Goal: Information Seeking & Learning: Learn about a topic

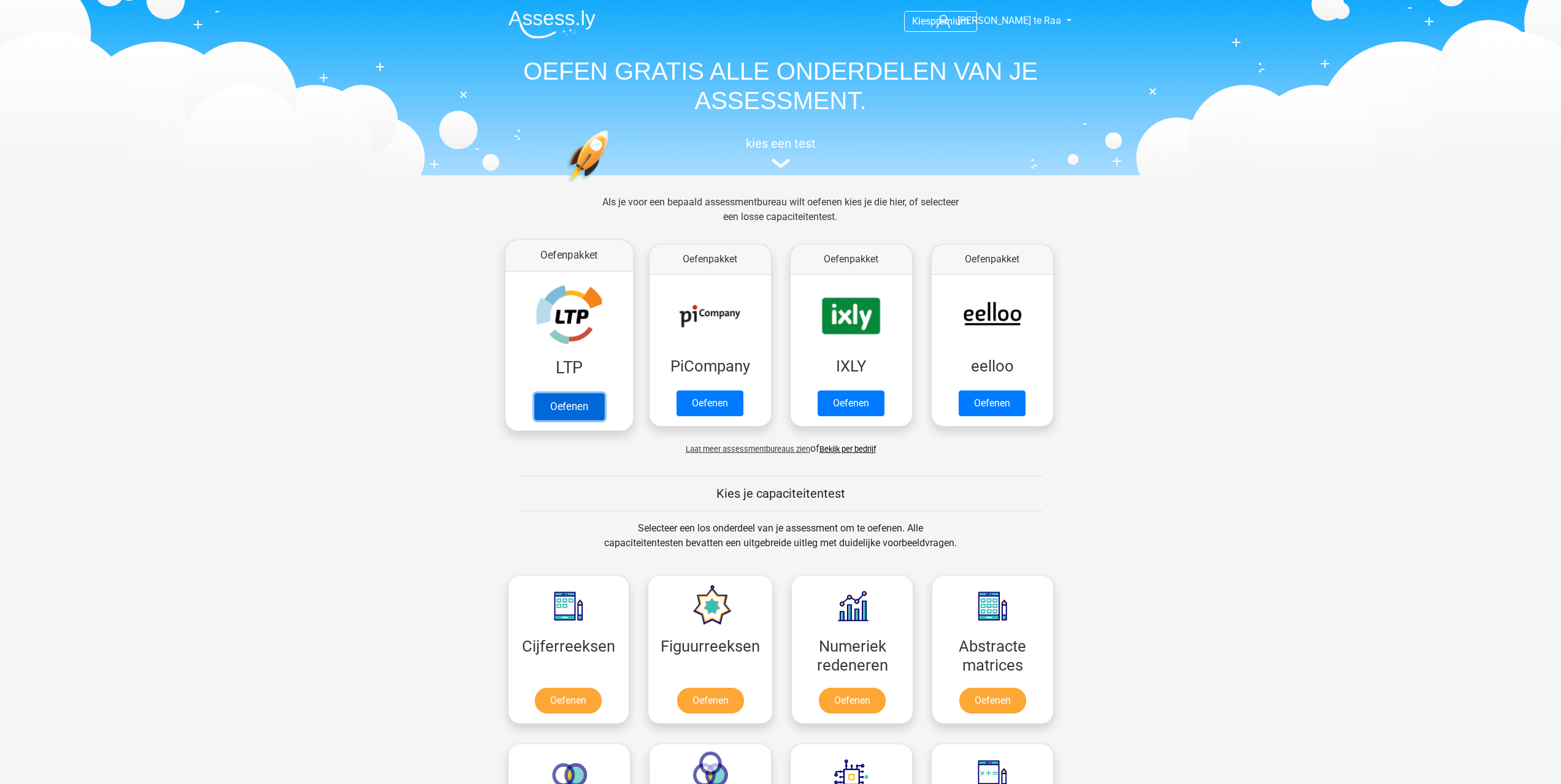
click at [573, 405] on link "Oefenen" at bounding box center [569, 406] width 70 height 27
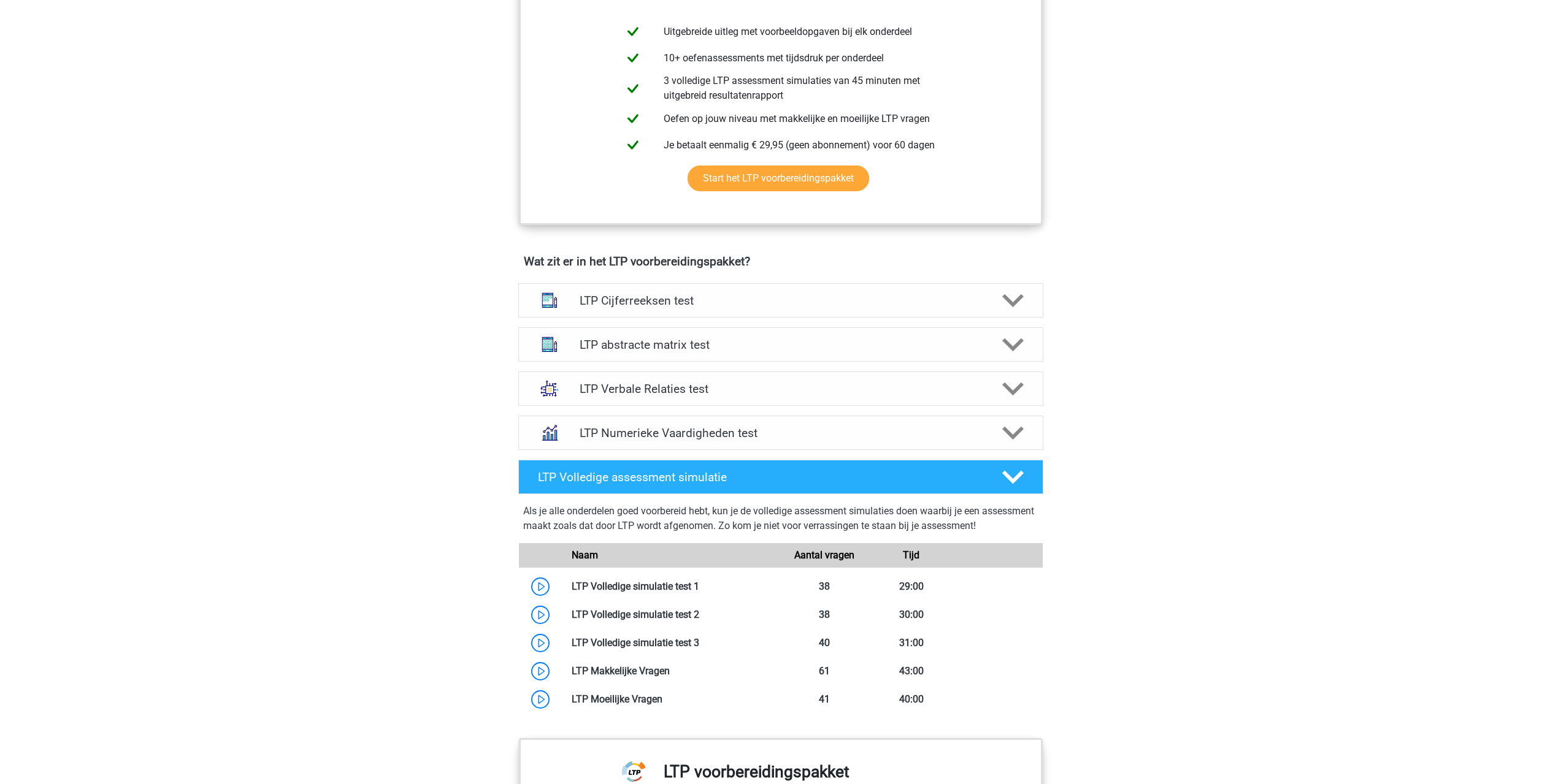
scroll to position [552, 0]
click at [716, 438] on h4 "LTP Numerieke Vaardigheden test" at bounding box center [780, 432] width 402 height 14
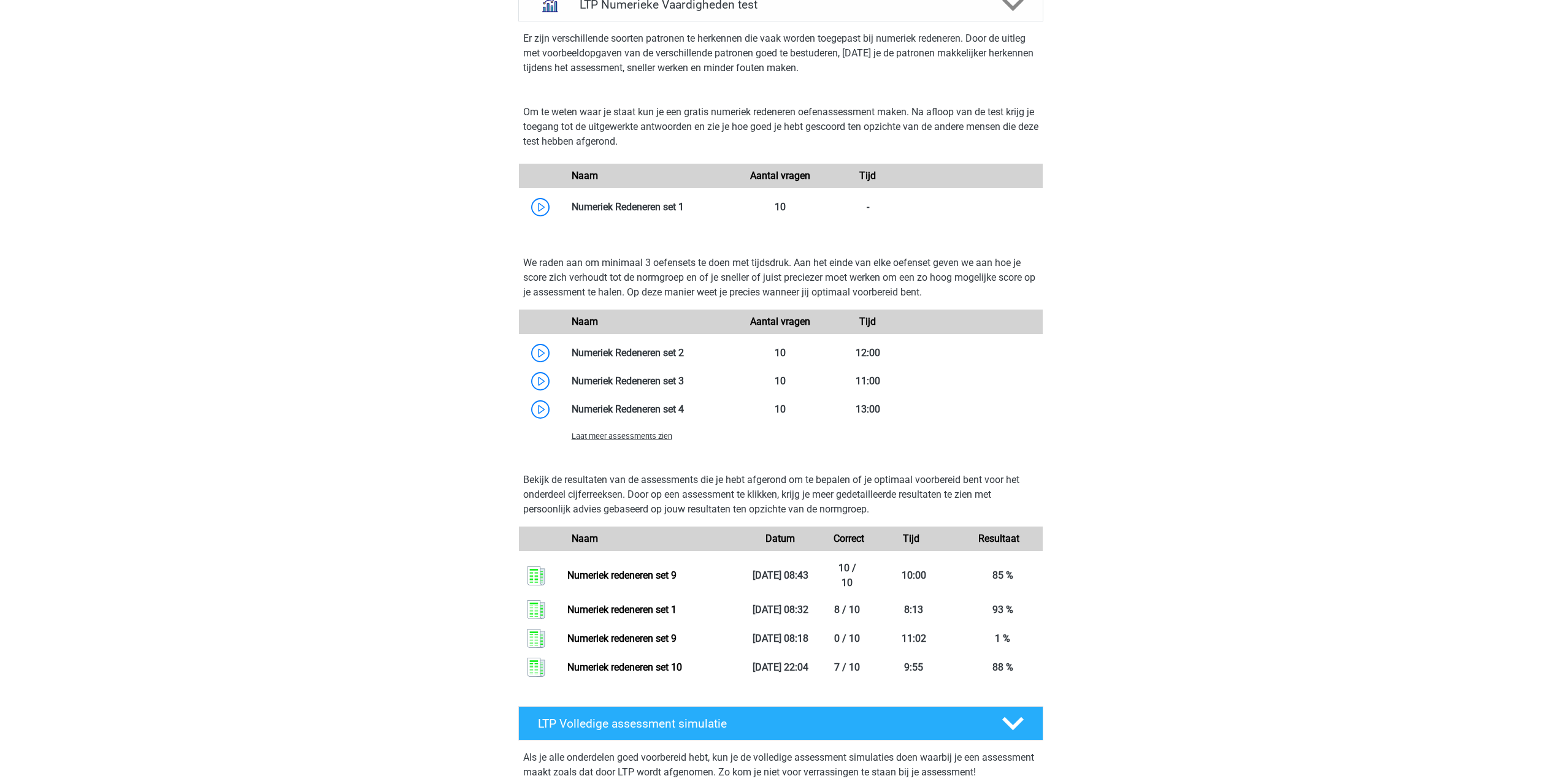
scroll to position [981, 0]
click at [684, 206] on link at bounding box center [684, 206] width 0 height 12
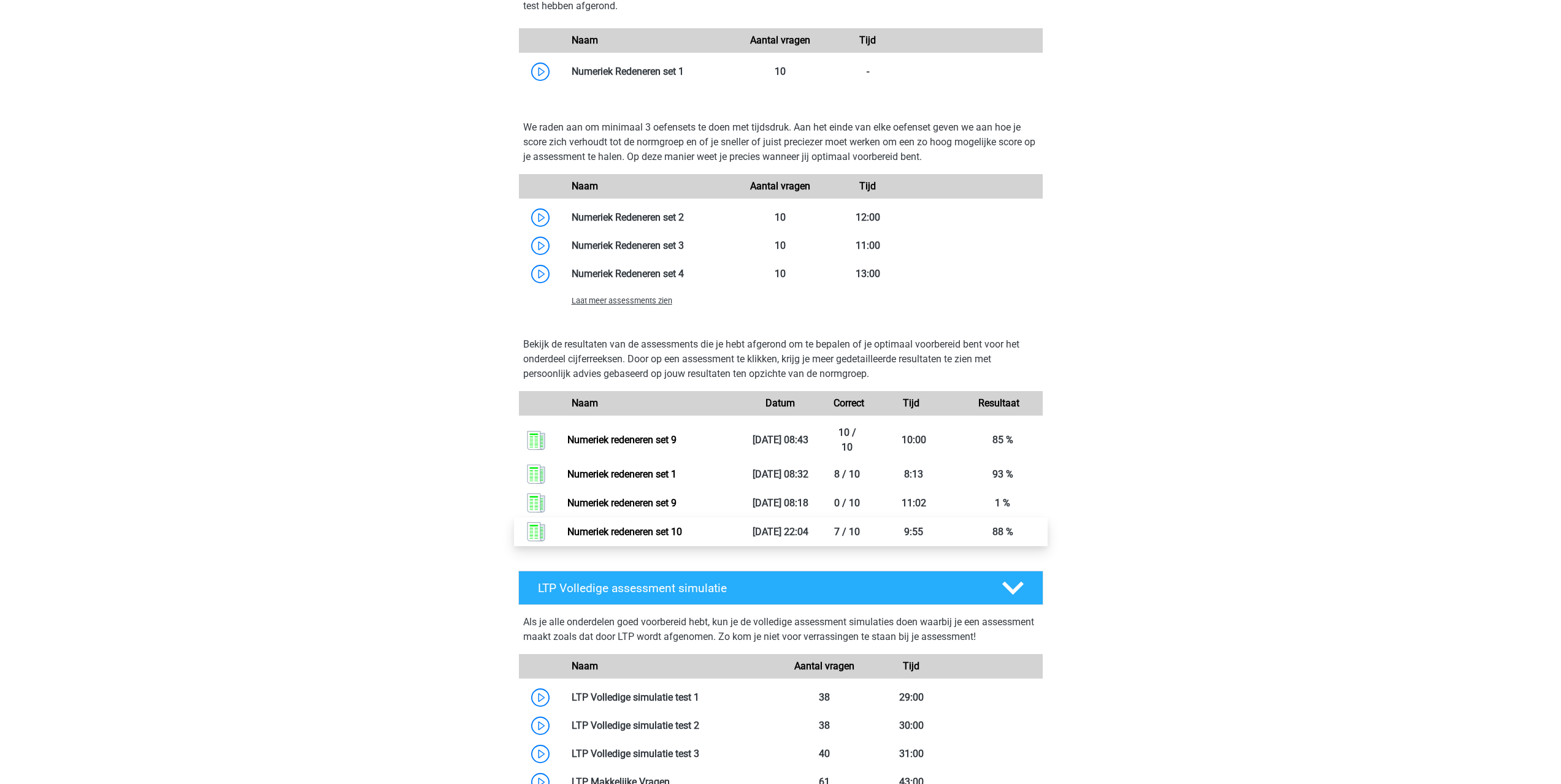
scroll to position [1227, 0]
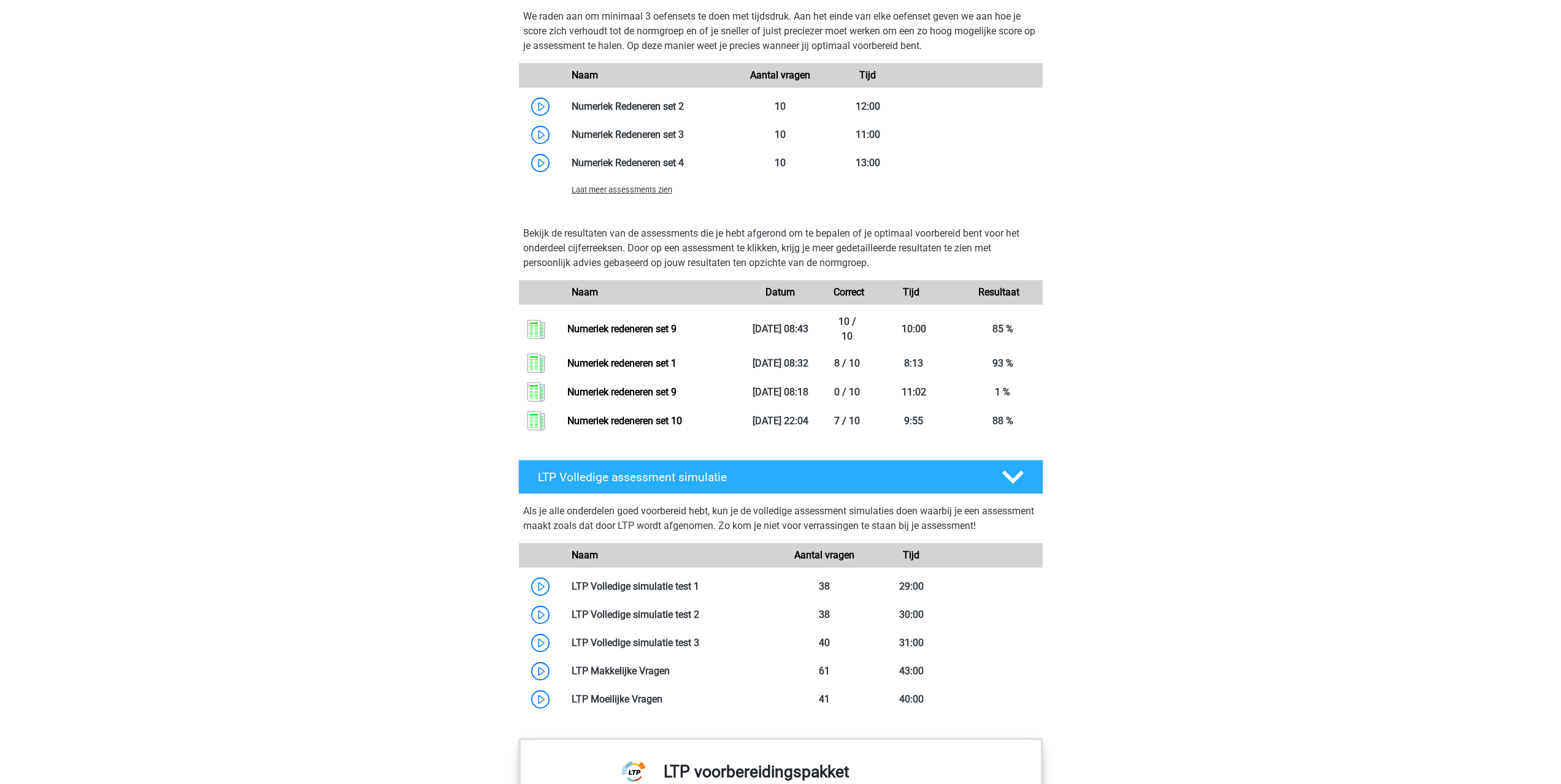
click at [641, 182] on div "Laat meer assessments zien" at bounding box center [650, 190] width 175 height 15
click at [627, 193] on span "Laat meer assessments zien" at bounding box center [621, 190] width 101 height 9
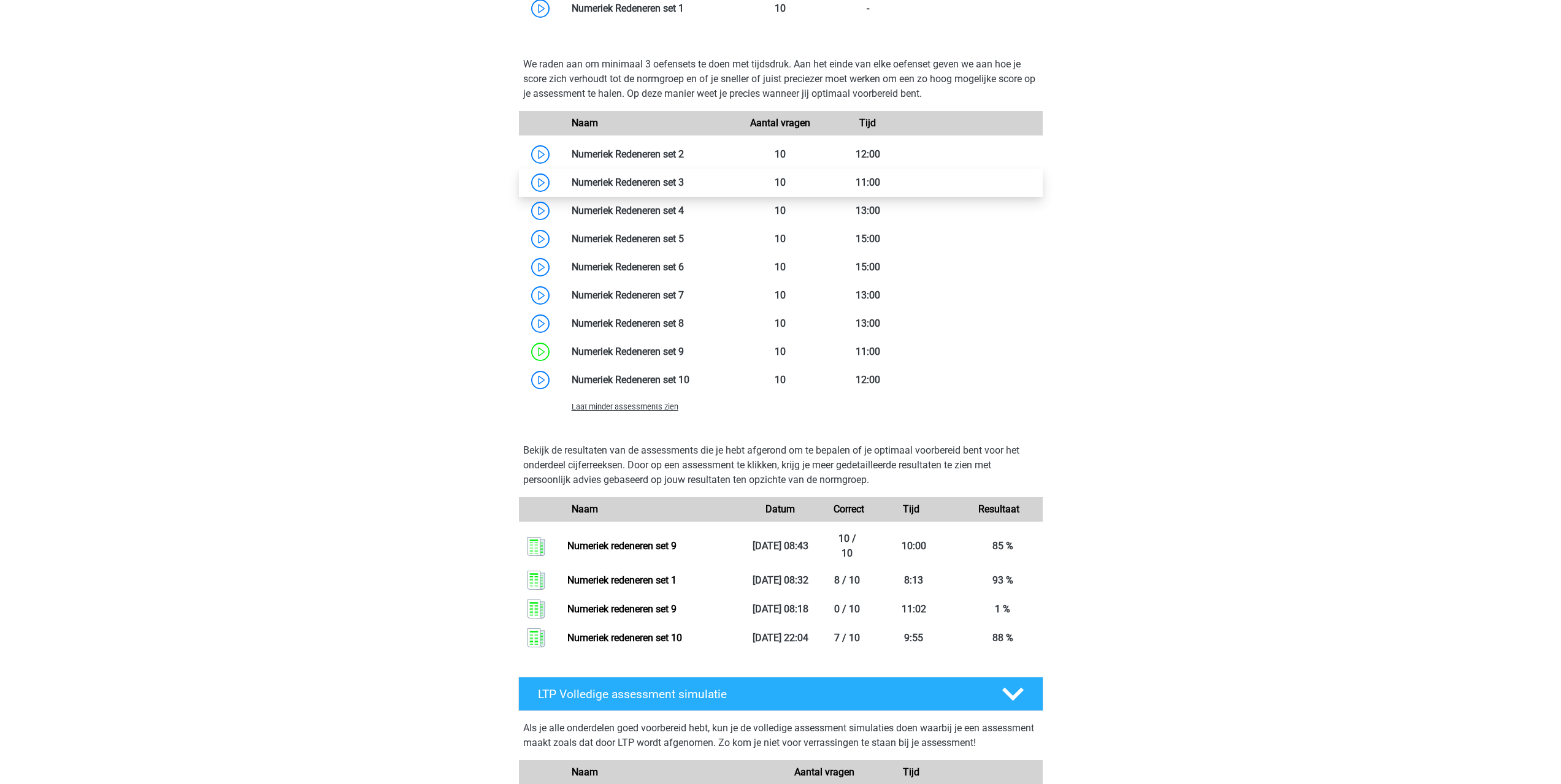
scroll to position [1165, 0]
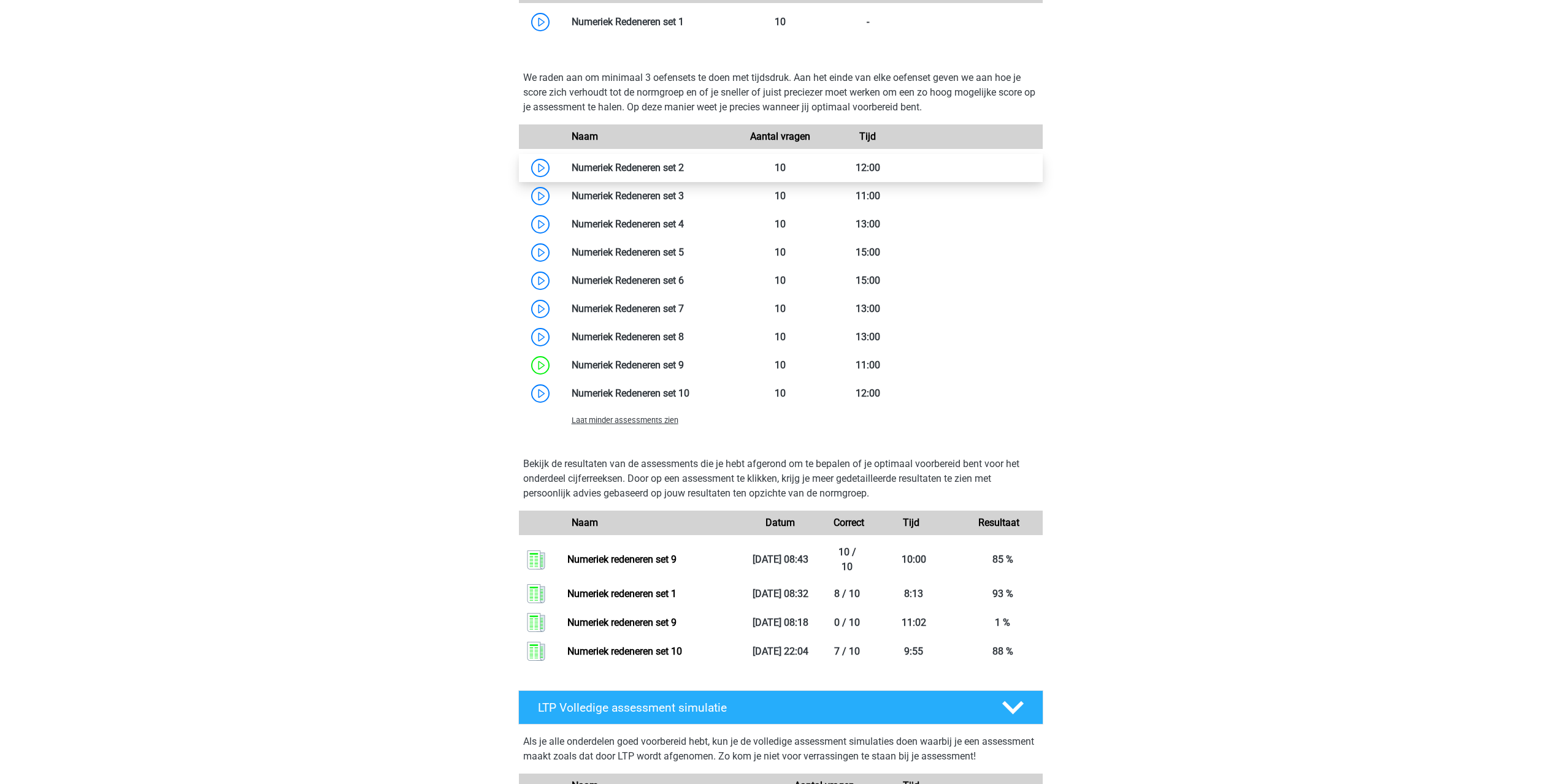
click at [684, 169] on link at bounding box center [684, 168] width 0 height 12
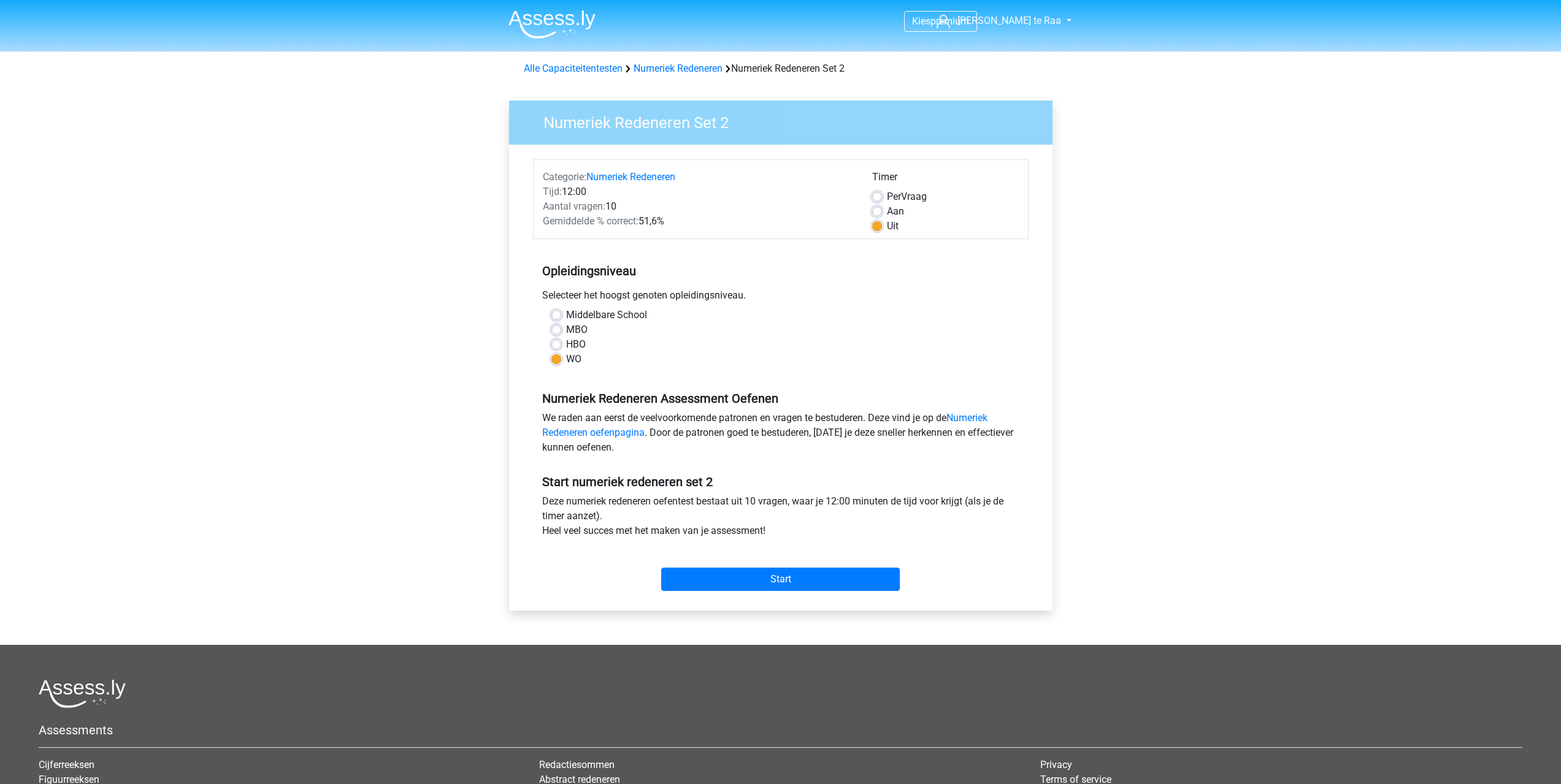
drag, startPoint x: 881, startPoint y: 214, endPoint x: 881, endPoint y: 228, distance: 14.0
click at [887, 213] on label "Aan" at bounding box center [896, 211] width 17 height 15
click at [881, 213] on input "Aan" at bounding box center [877, 210] width 10 height 12
radio input "true"
click at [783, 575] on input "Start" at bounding box center [780, 579] width 238 height 23
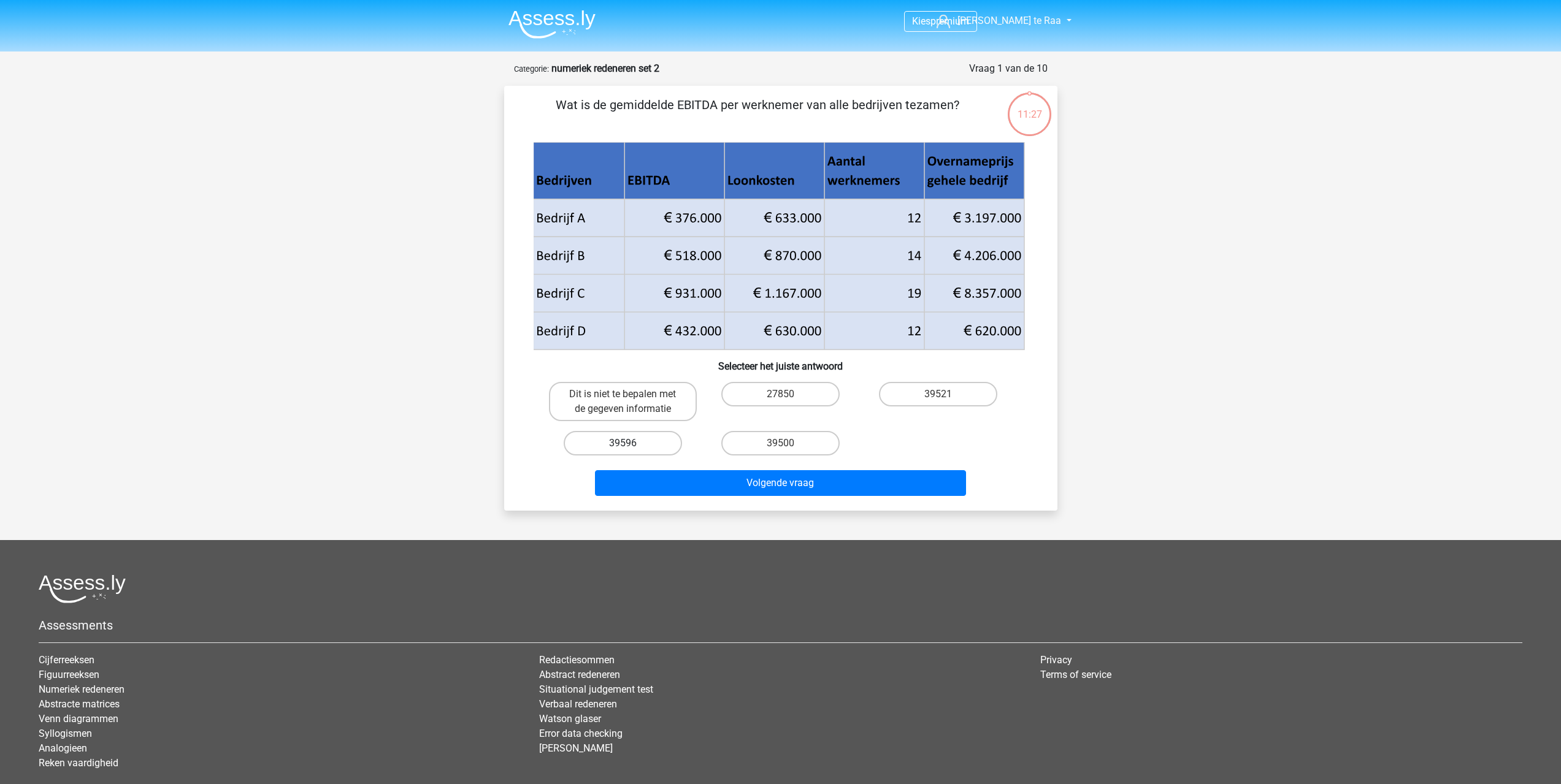
click at [629, 441] on label "39596" at bounding box center [623, 443] width 119 height 25
click at [629, 444] on input "39596" at bounding box center [627, 447] width 8 height 8
radio input "true"
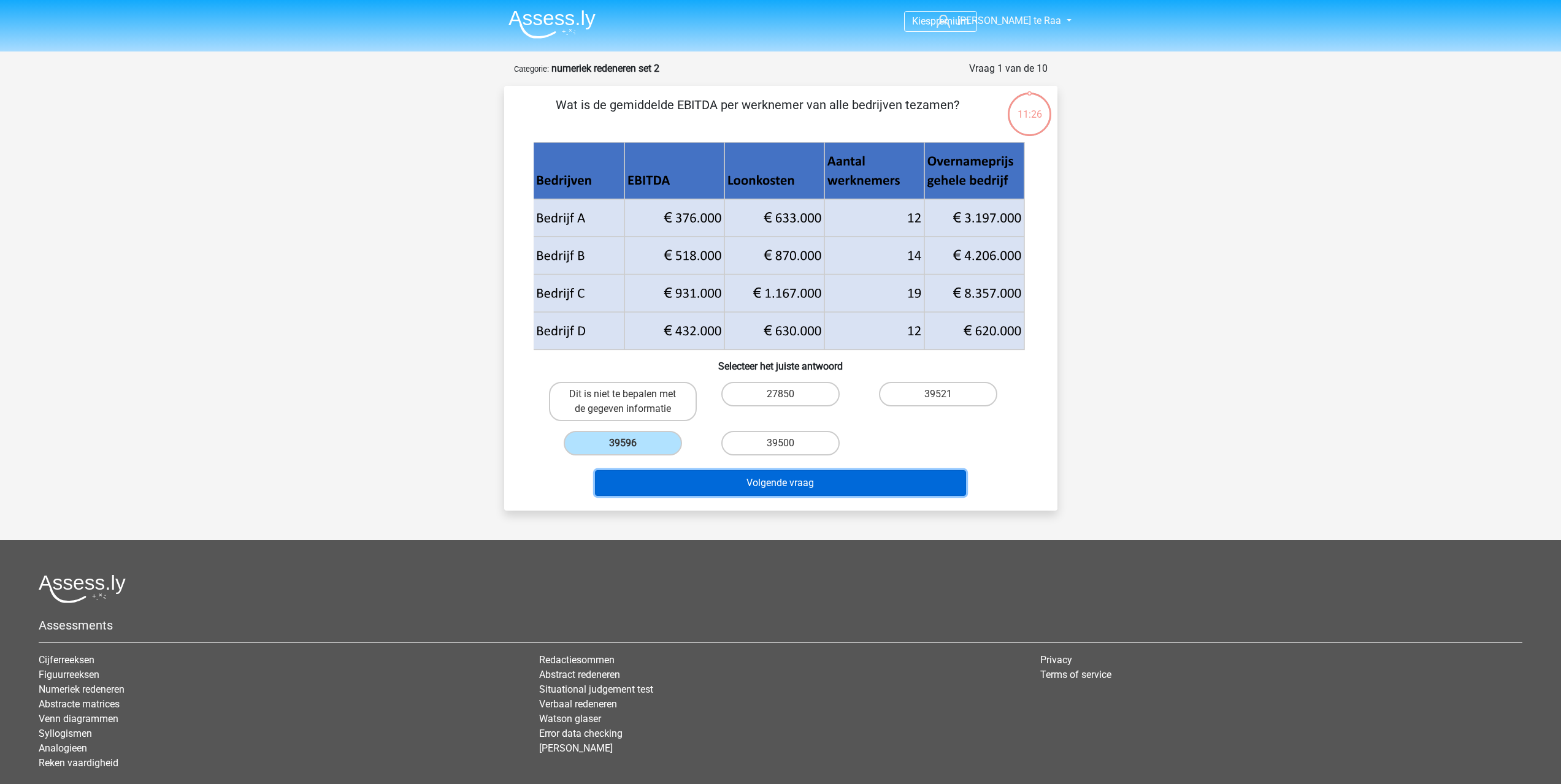
click at [705, 483] on button "Volgende vraag" at bounding box center [780, 483] width 371 height 25
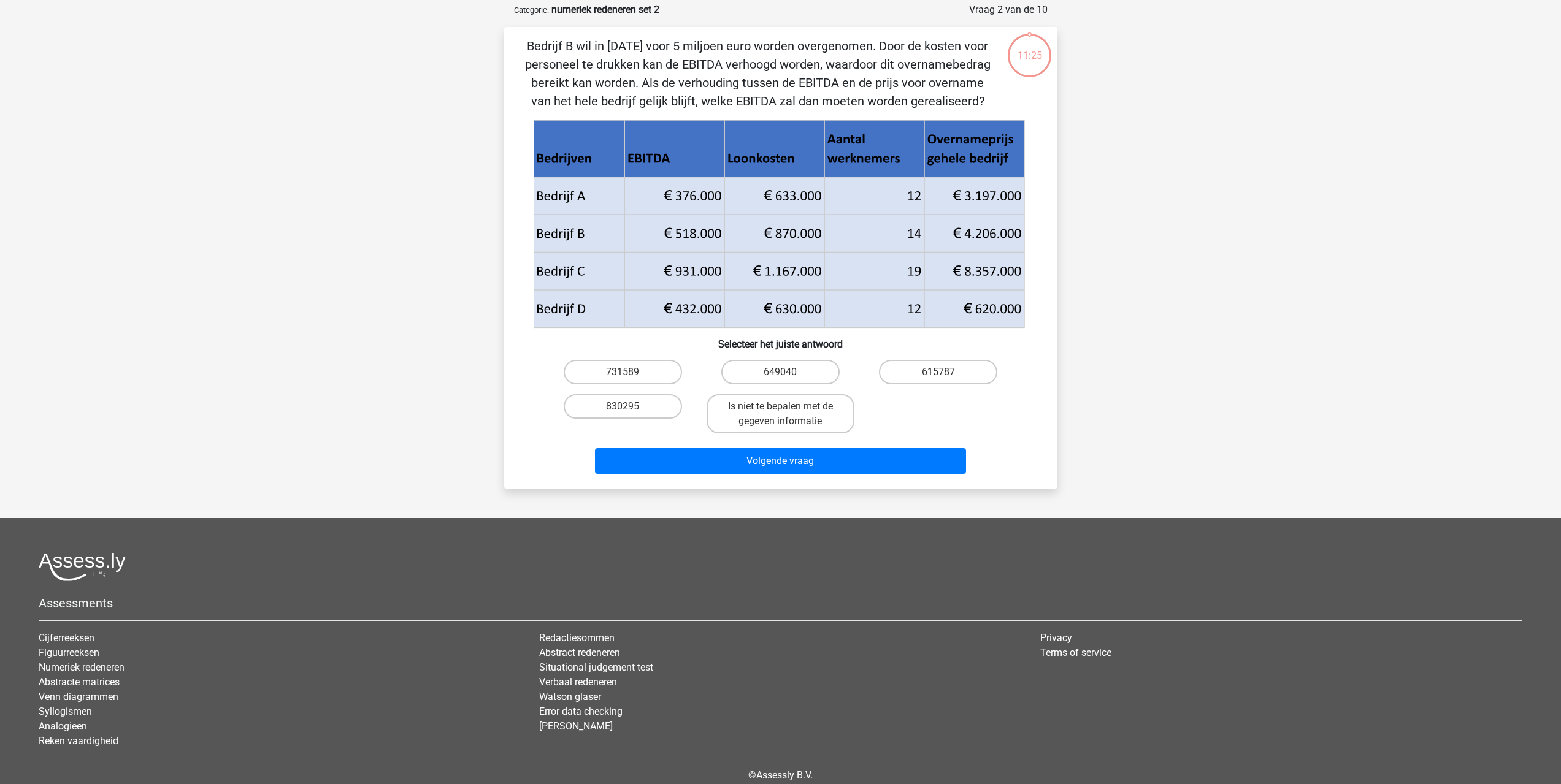
scroll to position [61, 0]
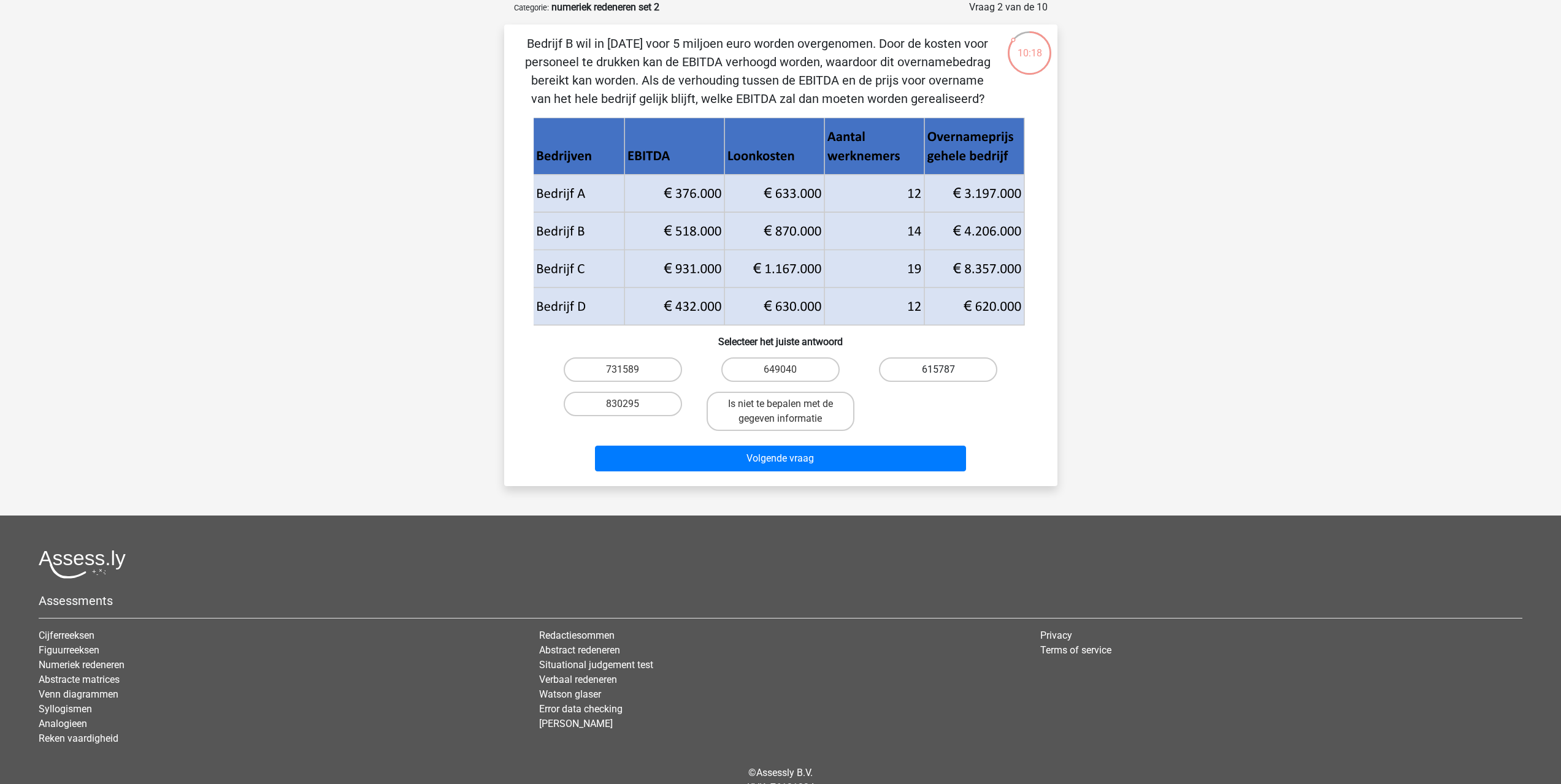
click at [935, 369] on label "615787" at bounding box center [938, 370] width 119 height 25
click at [939, 370] on input "615787" at bounding box center [943, 373] width 8 height 8
radio input "true"
click at [836, 461] on button "Volgende vraag" at bounding box center [780, 458] width 371 height 25
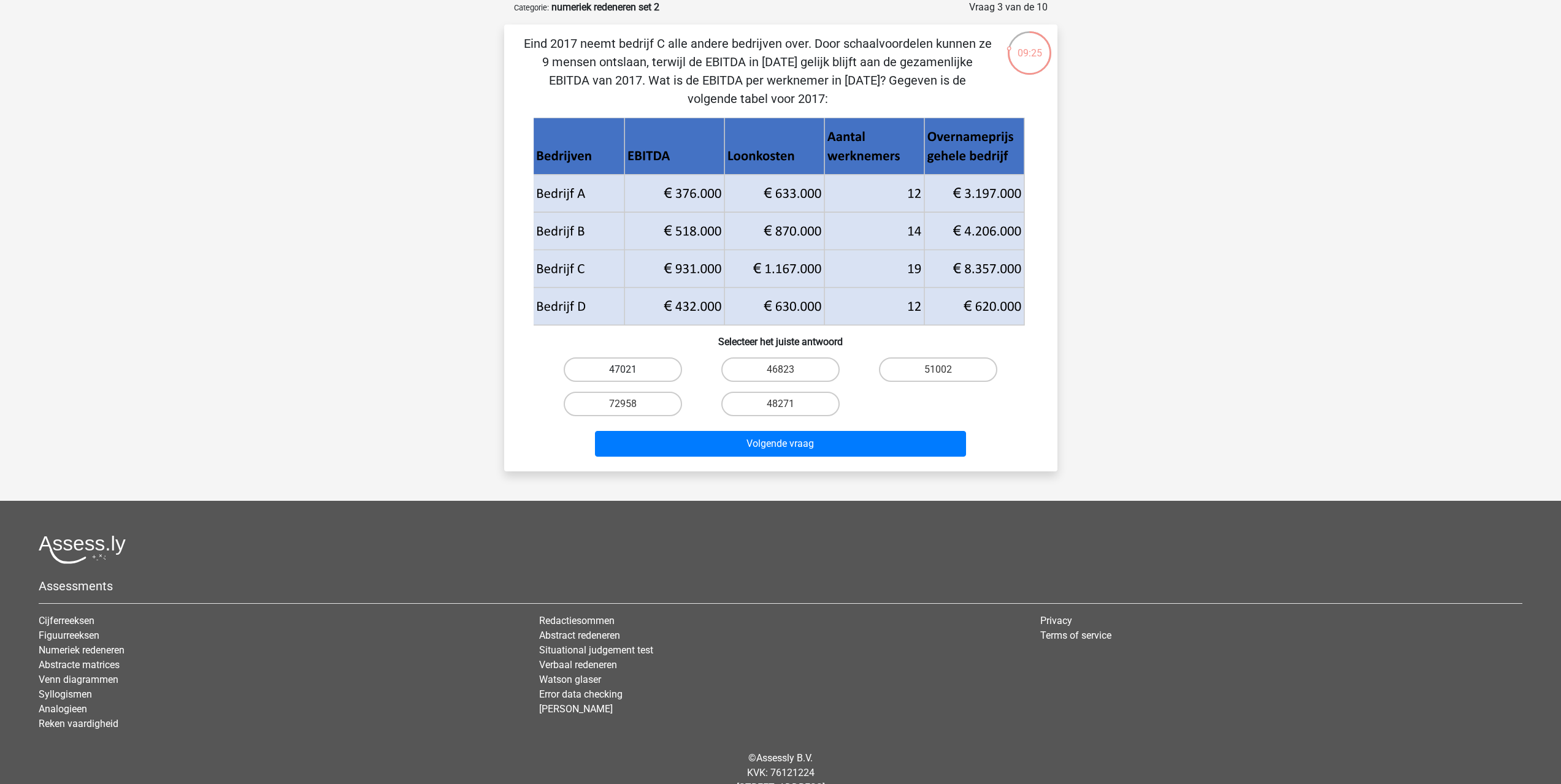
click at [630, 367] on label "47021" at bounding box center [623, 370] width 119 height 25
click at [630, 370] on input "47021" at bounding box center [627, 373] width 8 height 8
radio input "true"
click at [743, 455] on button "Volgende vraag" at bounding box center [780, 444] width 371 height 25
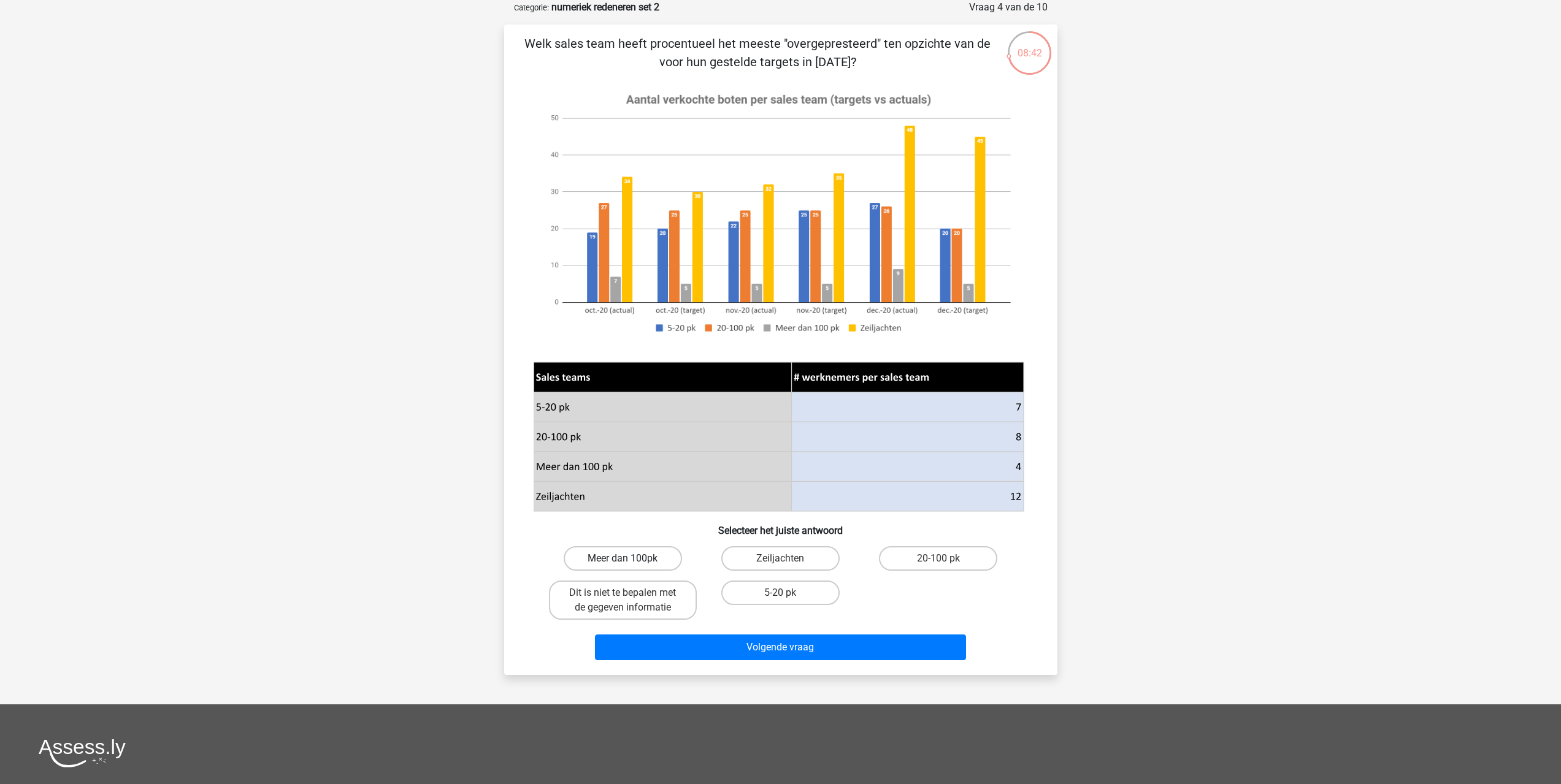
click at [649, 556] on label "Meer dan 100pk" at bounding box center [623, 559] width 119 height 25
click at [630, 559] on input "Meer dan 100pk" at bounding box center [627, 562] width 8 height 8
radio input "true"
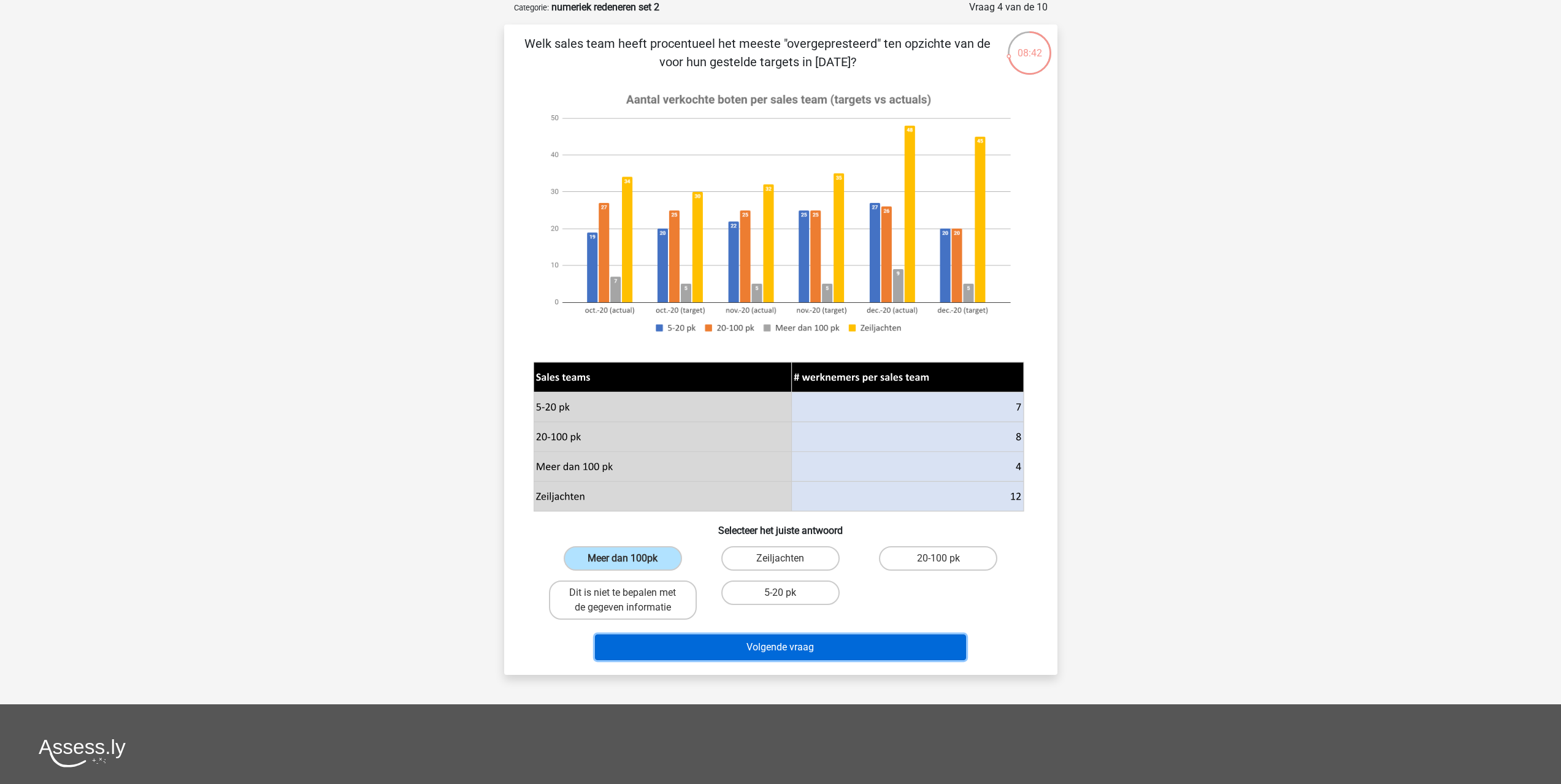
click at [760, 650] on button "Volgende vraag" at bounding box center [780, 647] width 371 height 25
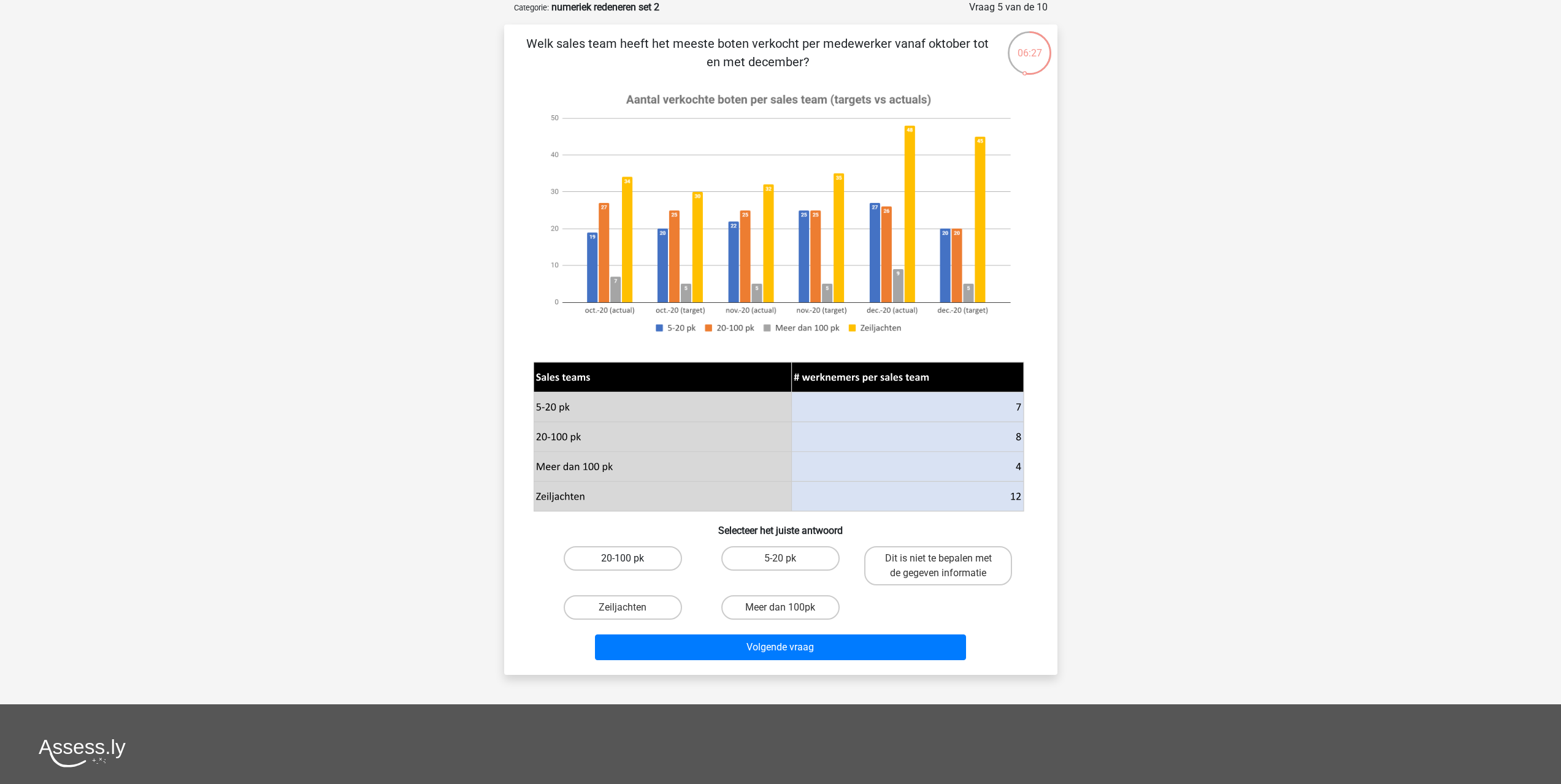
click at [656, 557] on label "20-100 pk" at bounding box center [623, 559] width 119 height 25
click at [630, 559] on input "20-100 pk" at bounding box center [627, 562] width 8 height 8
radio input "true"
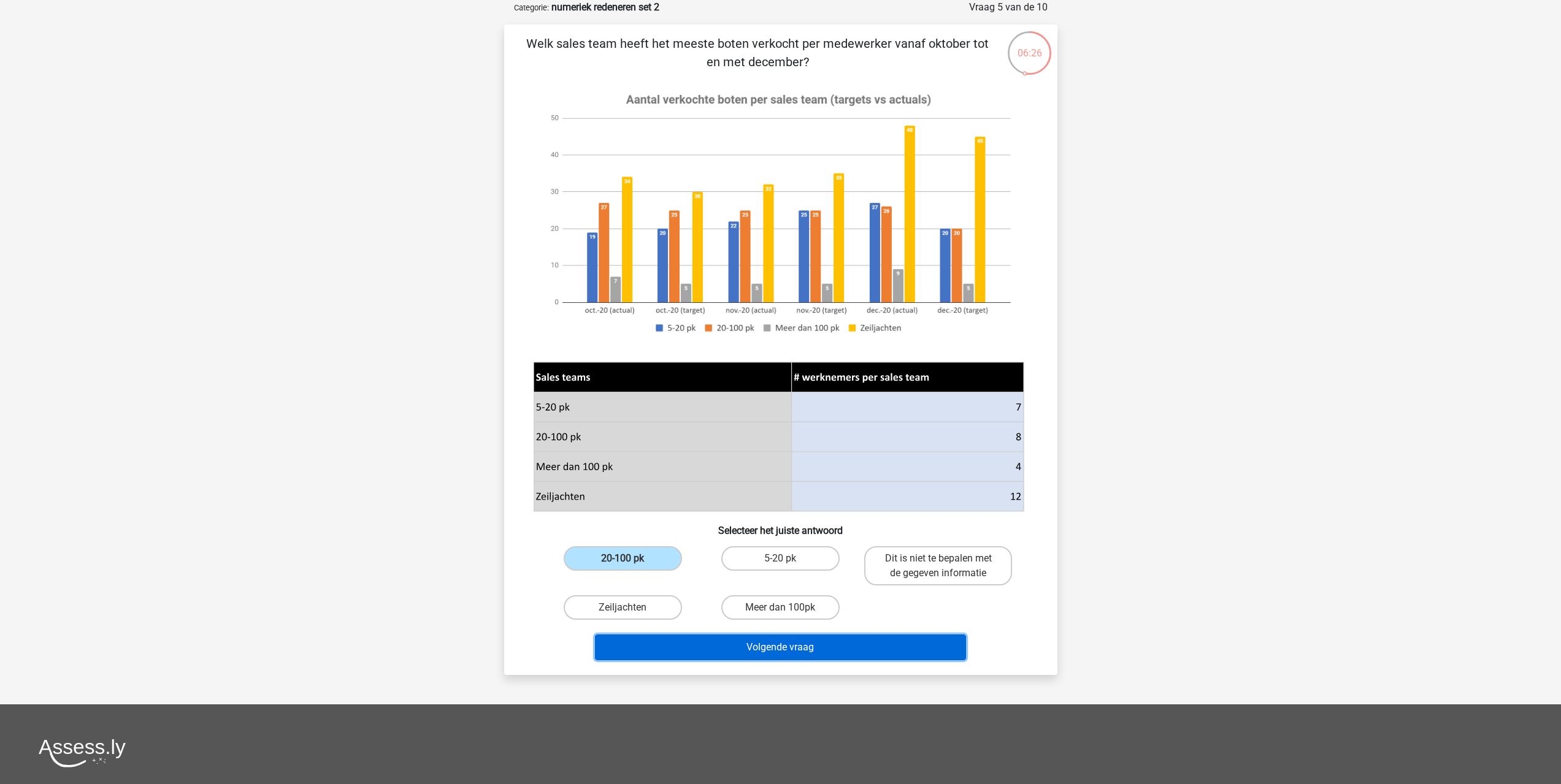
click at [751, 647] on button "Volgende vraag" at bounding box center [780, 647] width 371 height 25
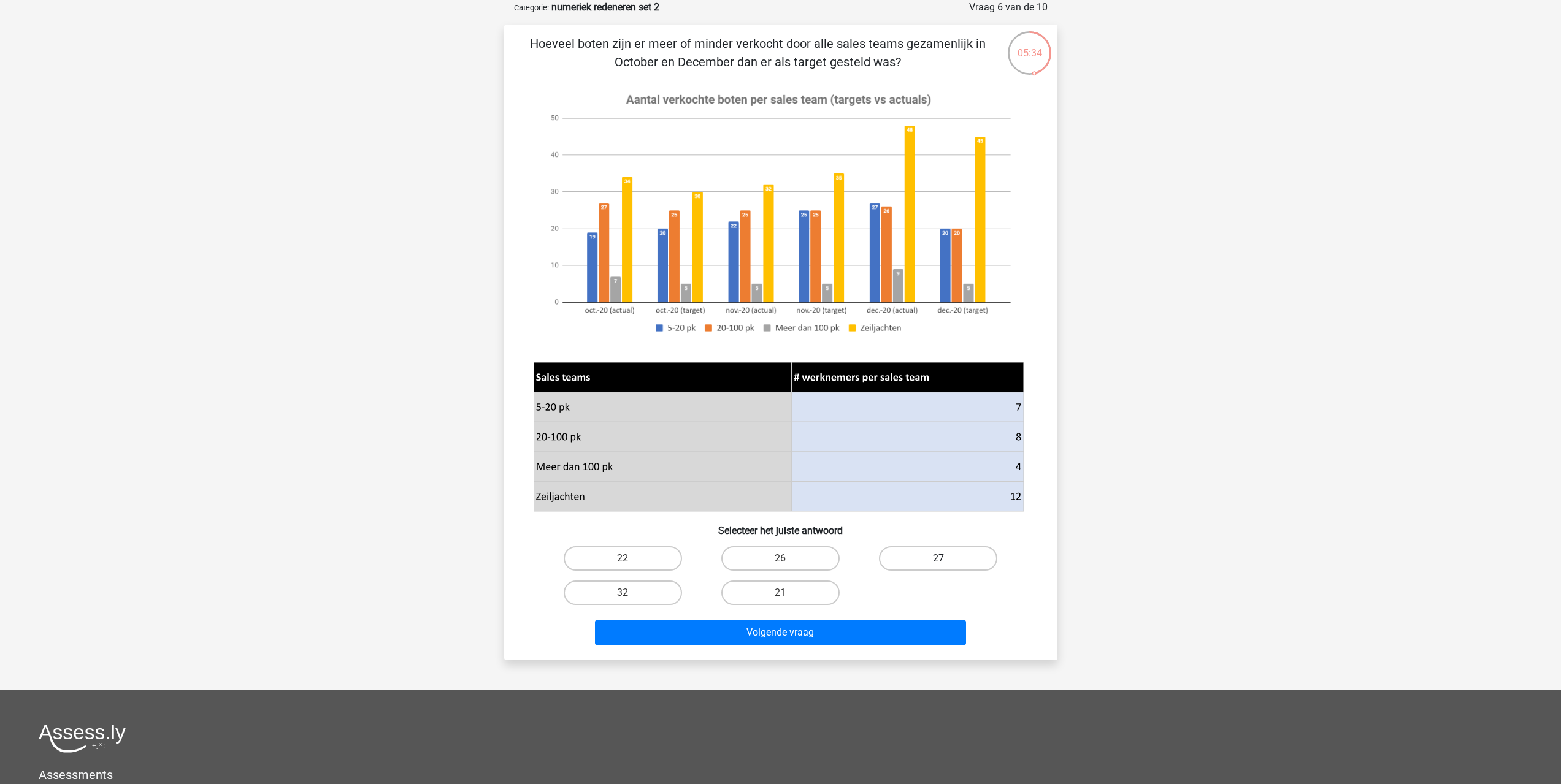
click at [932, 547] on label "27" at bounding box center [938, 559] width 119 height 25
click at [939, 559] on input "27" at bounding box center [943, 562] width 8 height 8
radio input "true"
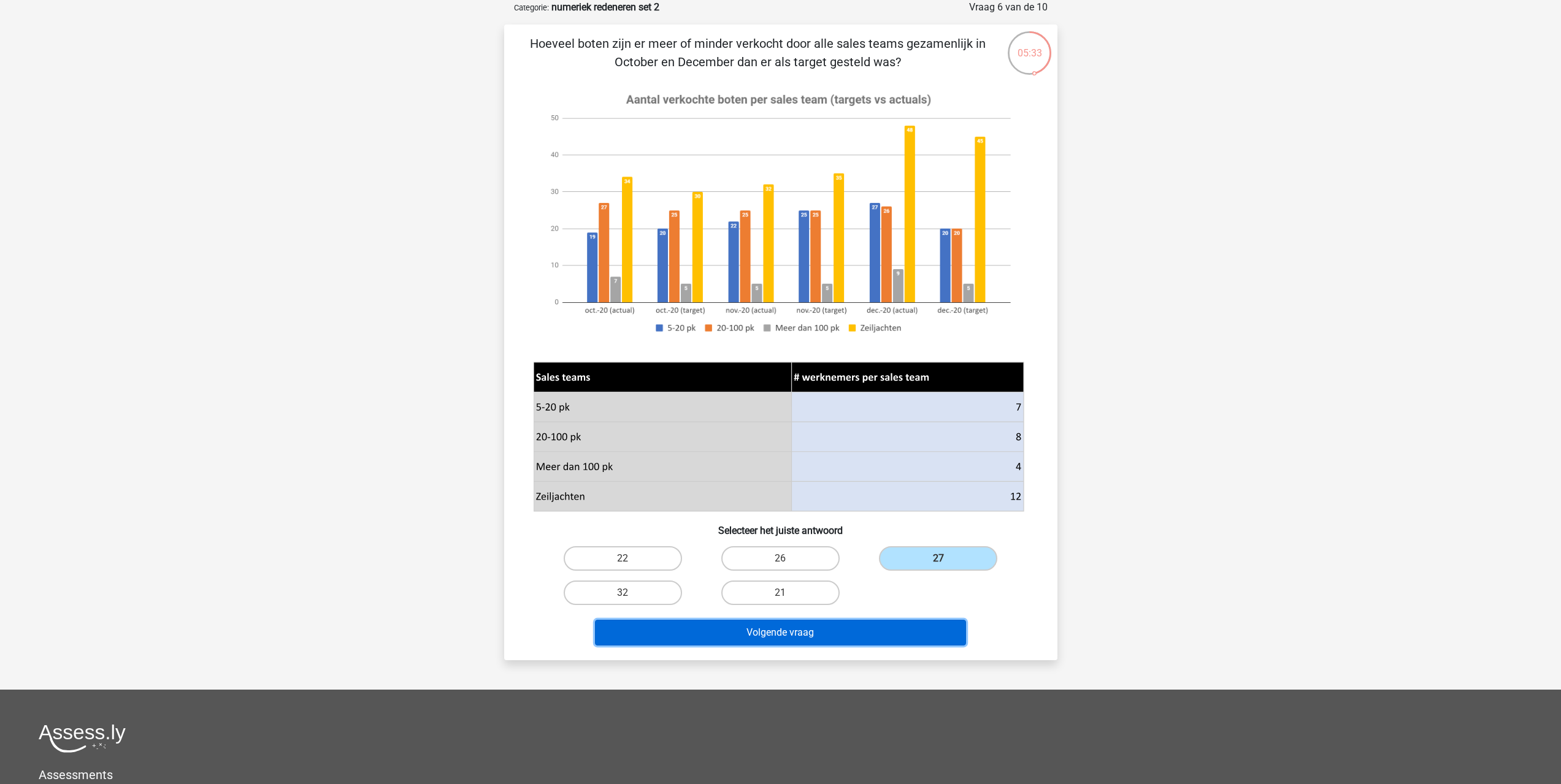
click at [757, 626] on button "Volgende vraag" at bounding box center [780, 632] width 371 height 25
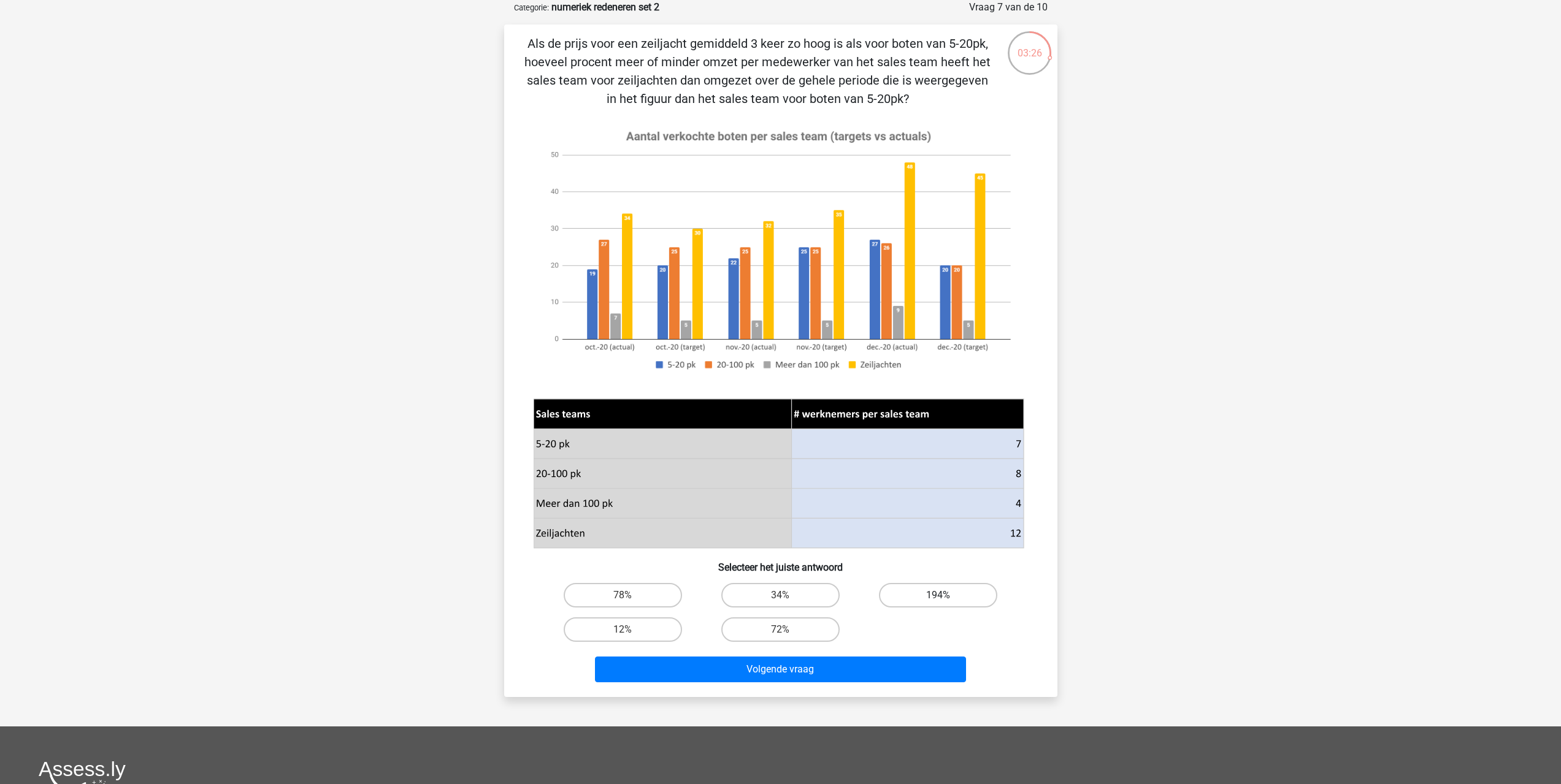
click at [935, 591] on label "194%" at bounding box center [938, 595] width 119 height 25
click at [939, 595] on input "194%" at bounding box center [943, 599] width 8 height 8
radio input "true"
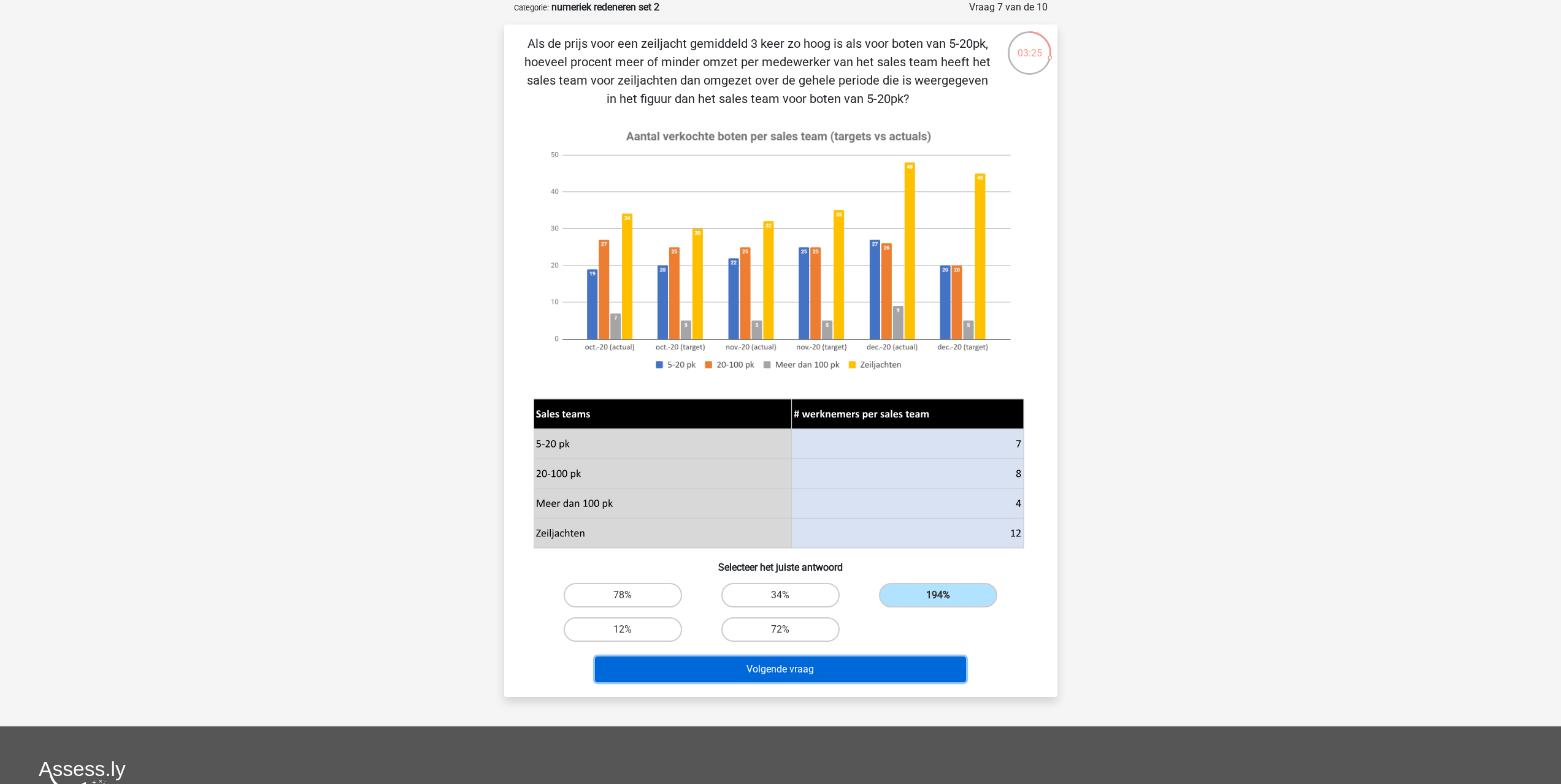
click at [879, 668] on button "Volgende vraag" at bounding box center [780, 670] width 371 height 25
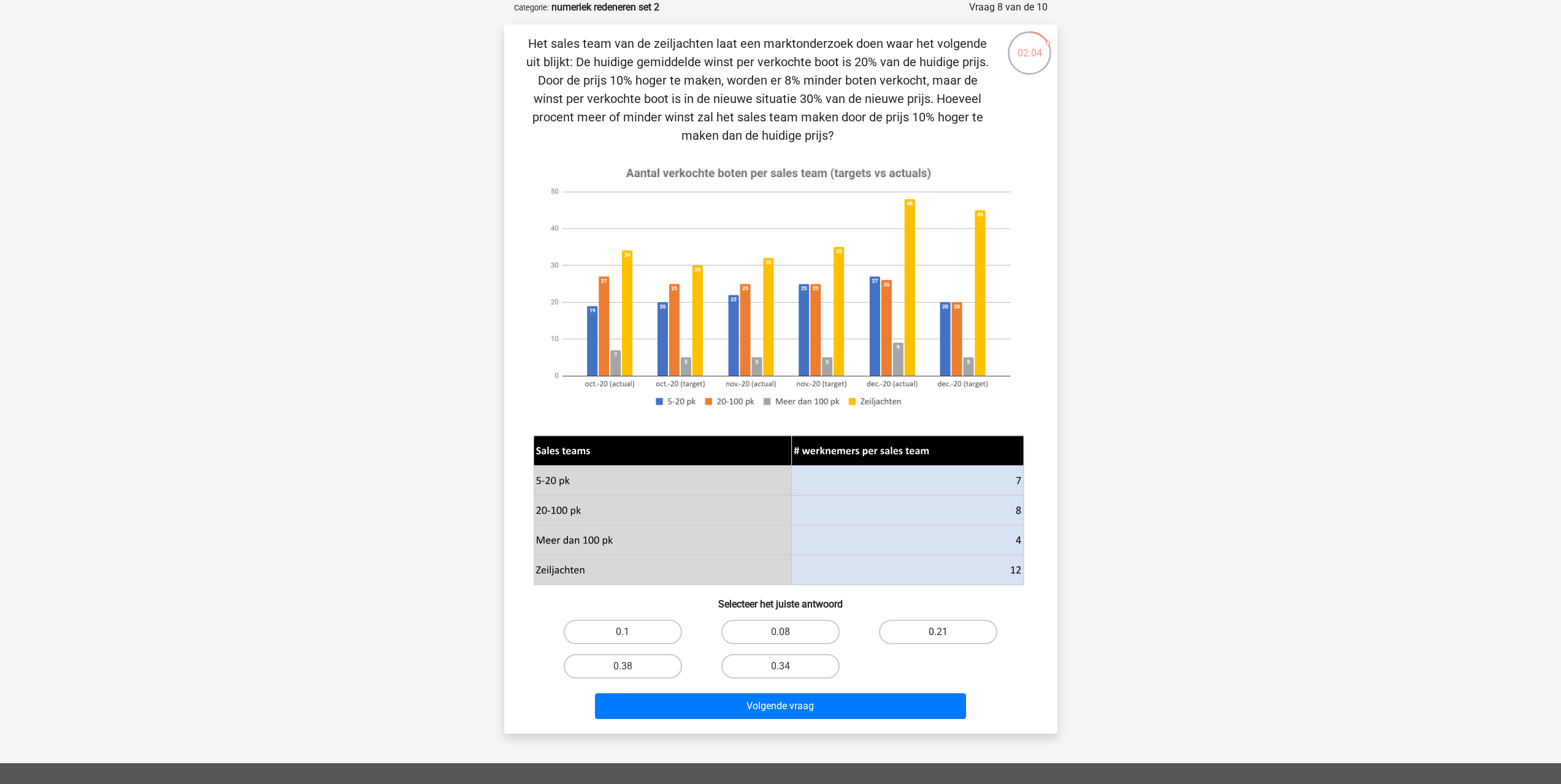
click at [931, 637] on label "0.21" at bounding box center [938, 632] width 119 height 25
click at [939, 637] on input "0.21" at bounding box center [943, 636] width 8 height 8
radio input "true"
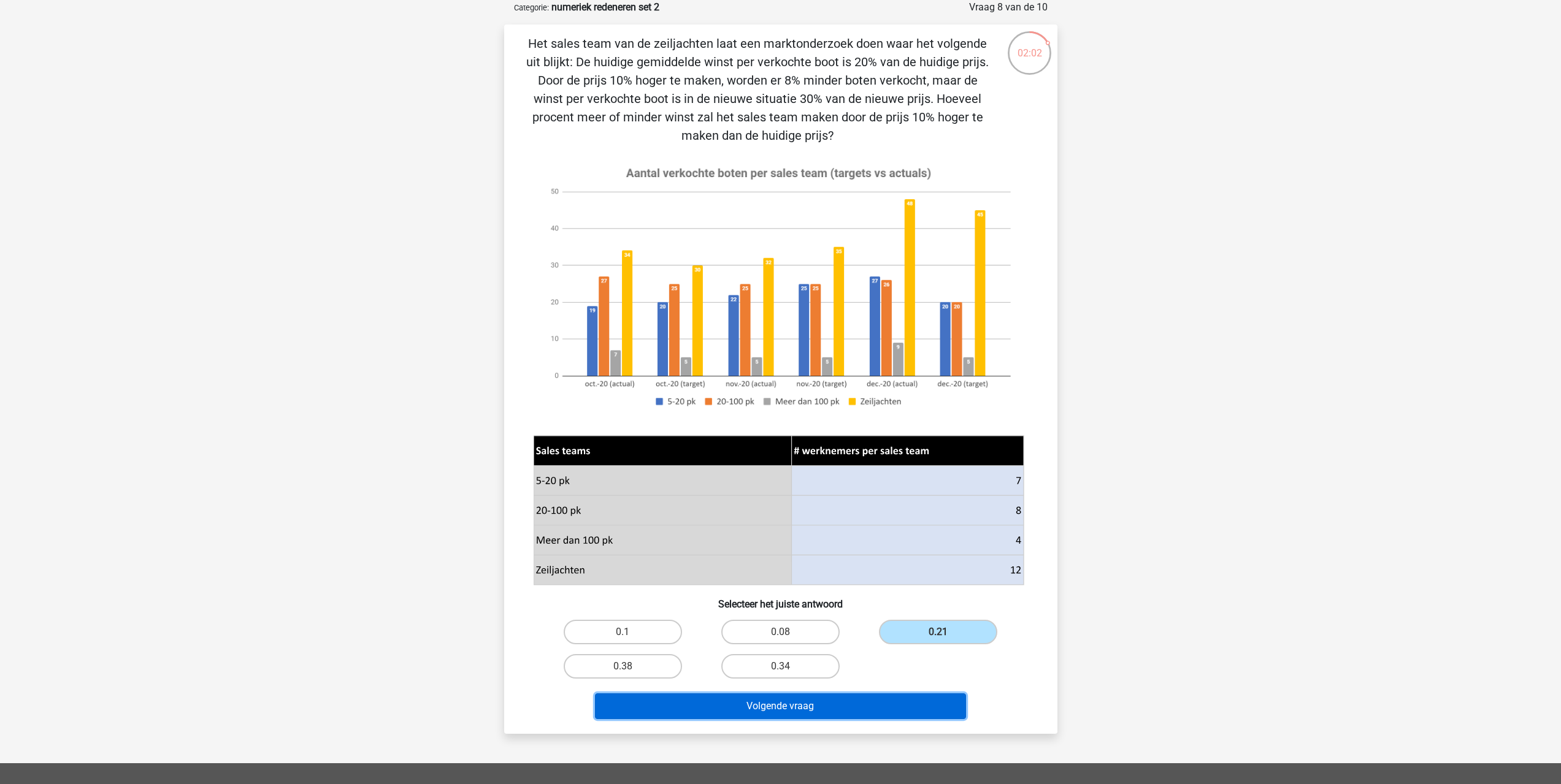
click at [862, 705] on button "Volgende vraag" at bounding box center [780, 706] width 371 height 25
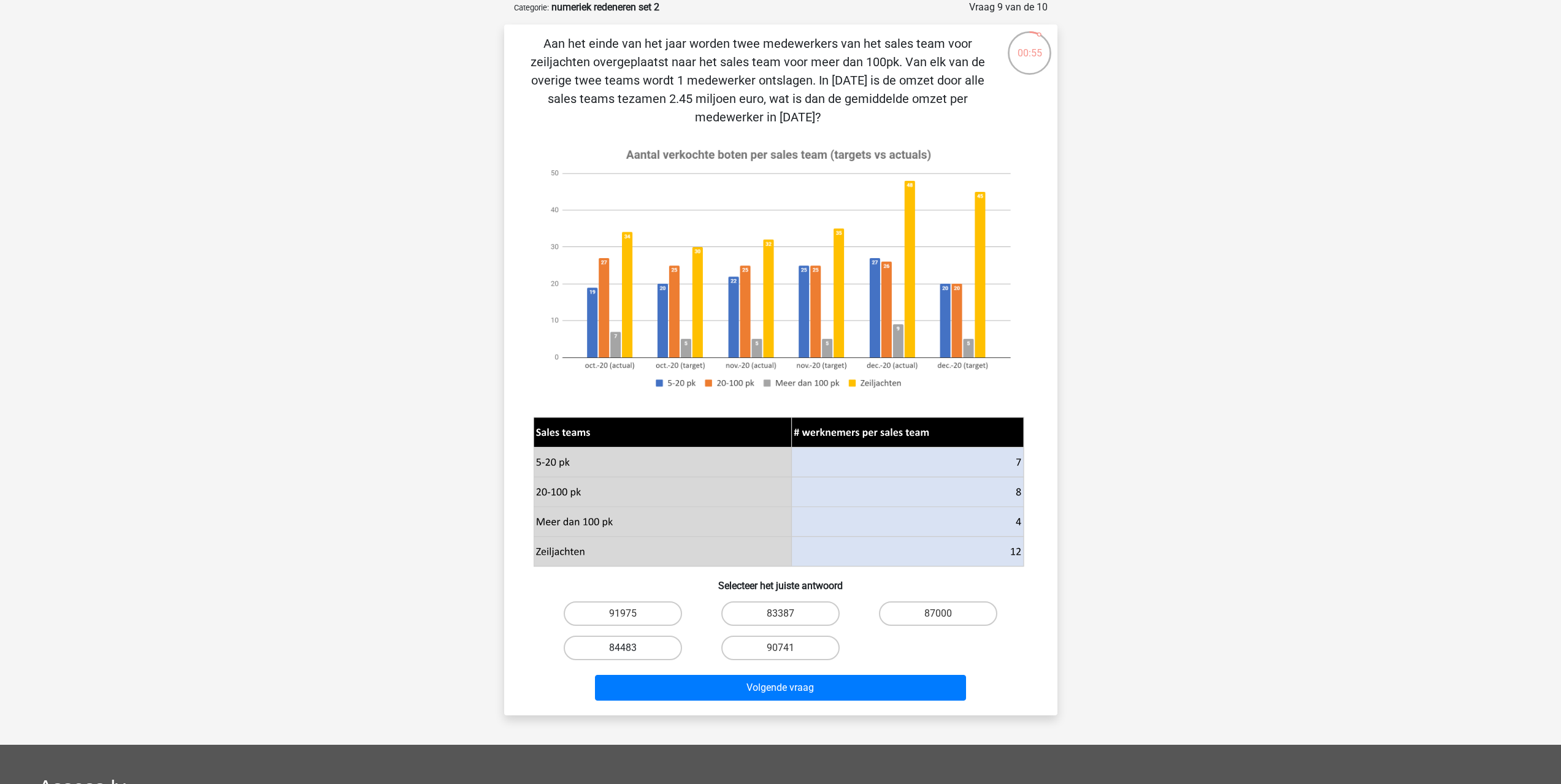
click at [657, 642] on label "84483" at bounding box center [623, 648] width 119 height 25
click at [630, 648] on input "84483" at bounding box center [627, 652] width 8 height 8
radio input "true"
click at [804, 688] on button "Volgende vraag" at bounding box center [780, 688] width 371 height 25
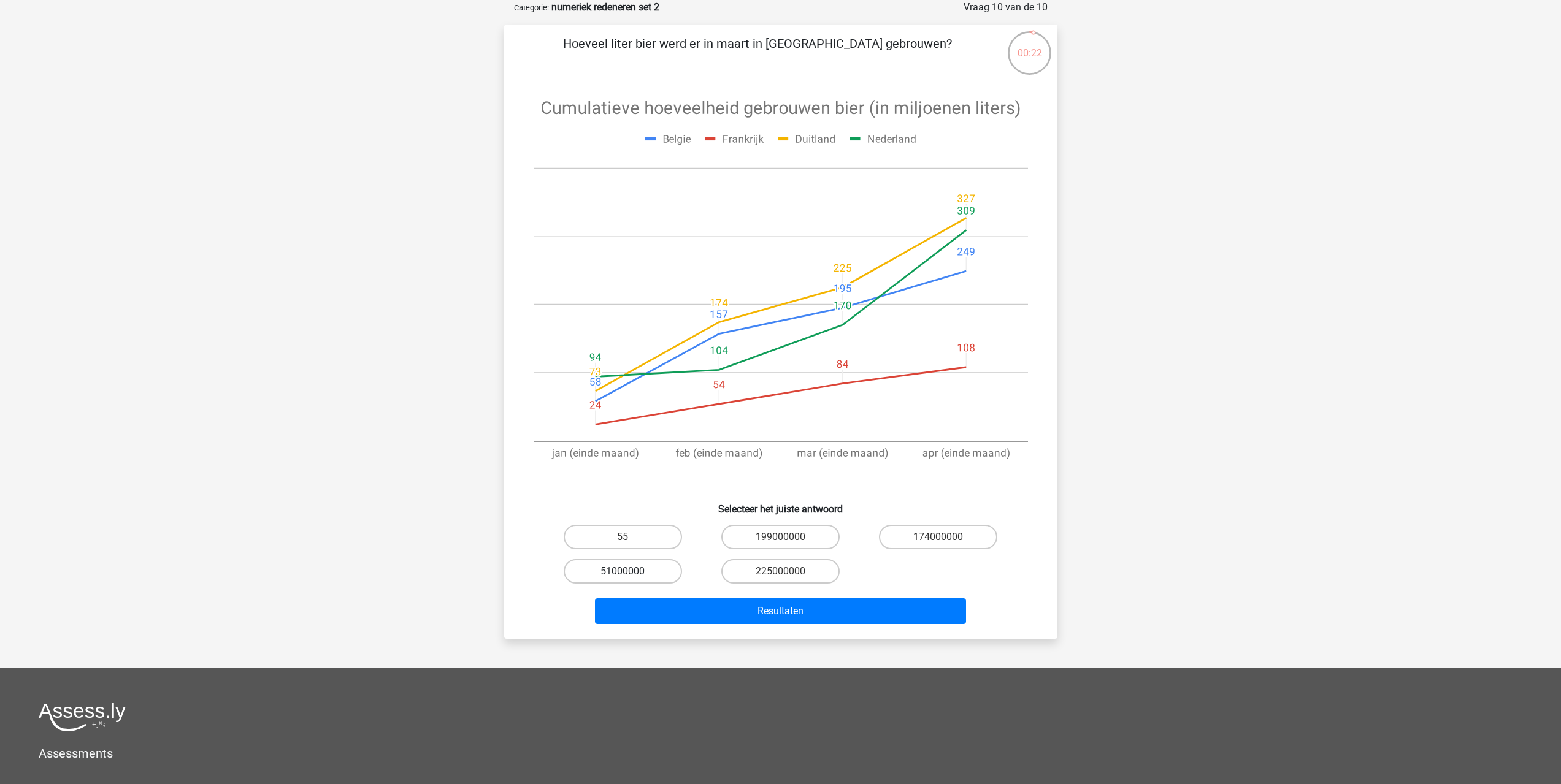
click at [636, 568] on label "51000000" at bounding box center [623, 571] width 119 height 25
click at [630, 571] on input "51000000" at bounding box center [627, 575] width 8 height 8
radio input "true"
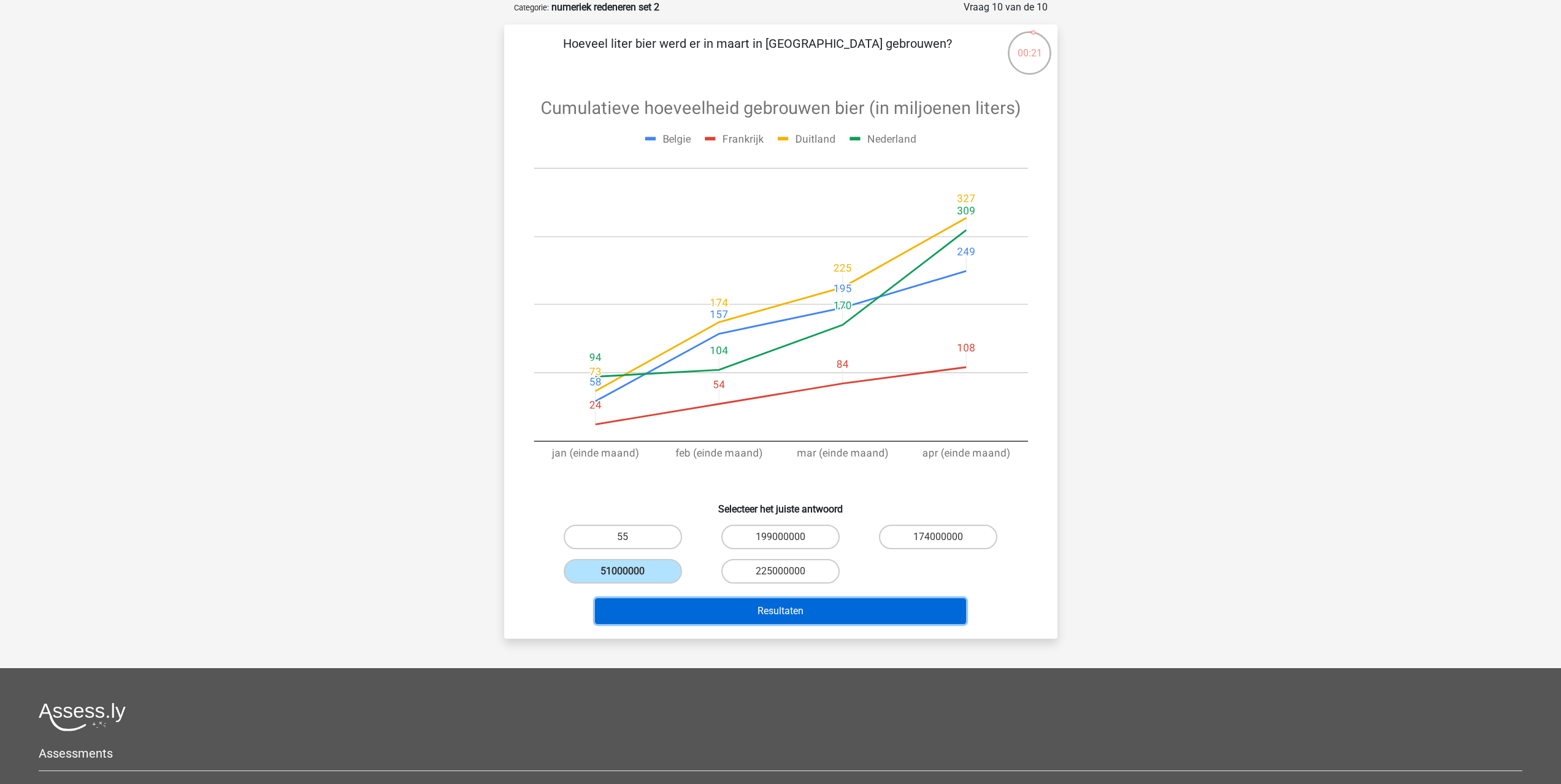
click at [792, 617] on button "Resultaten" at bounding box center [780, 612] width 371 height 25
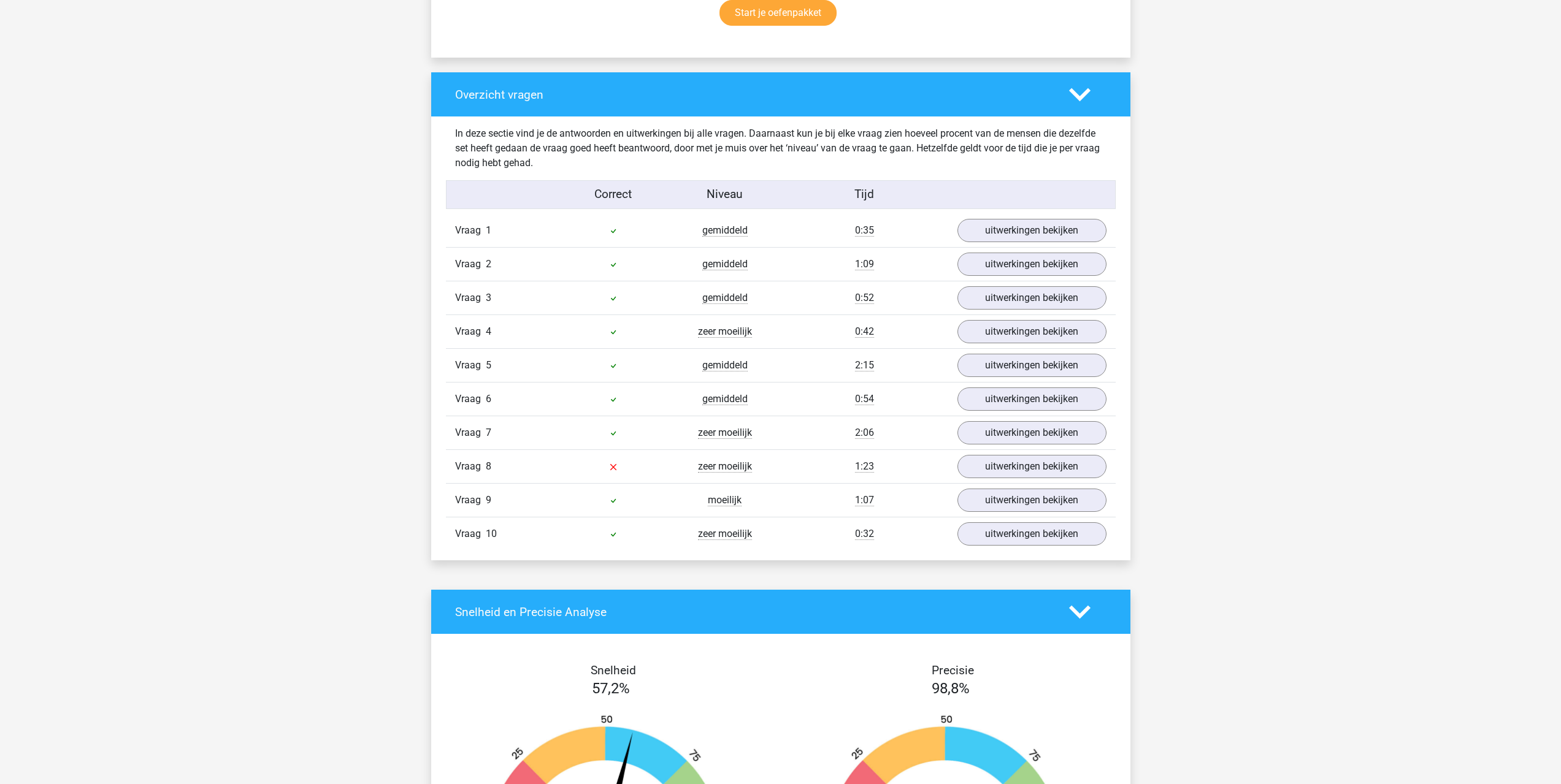
scroll to position [859, 0]
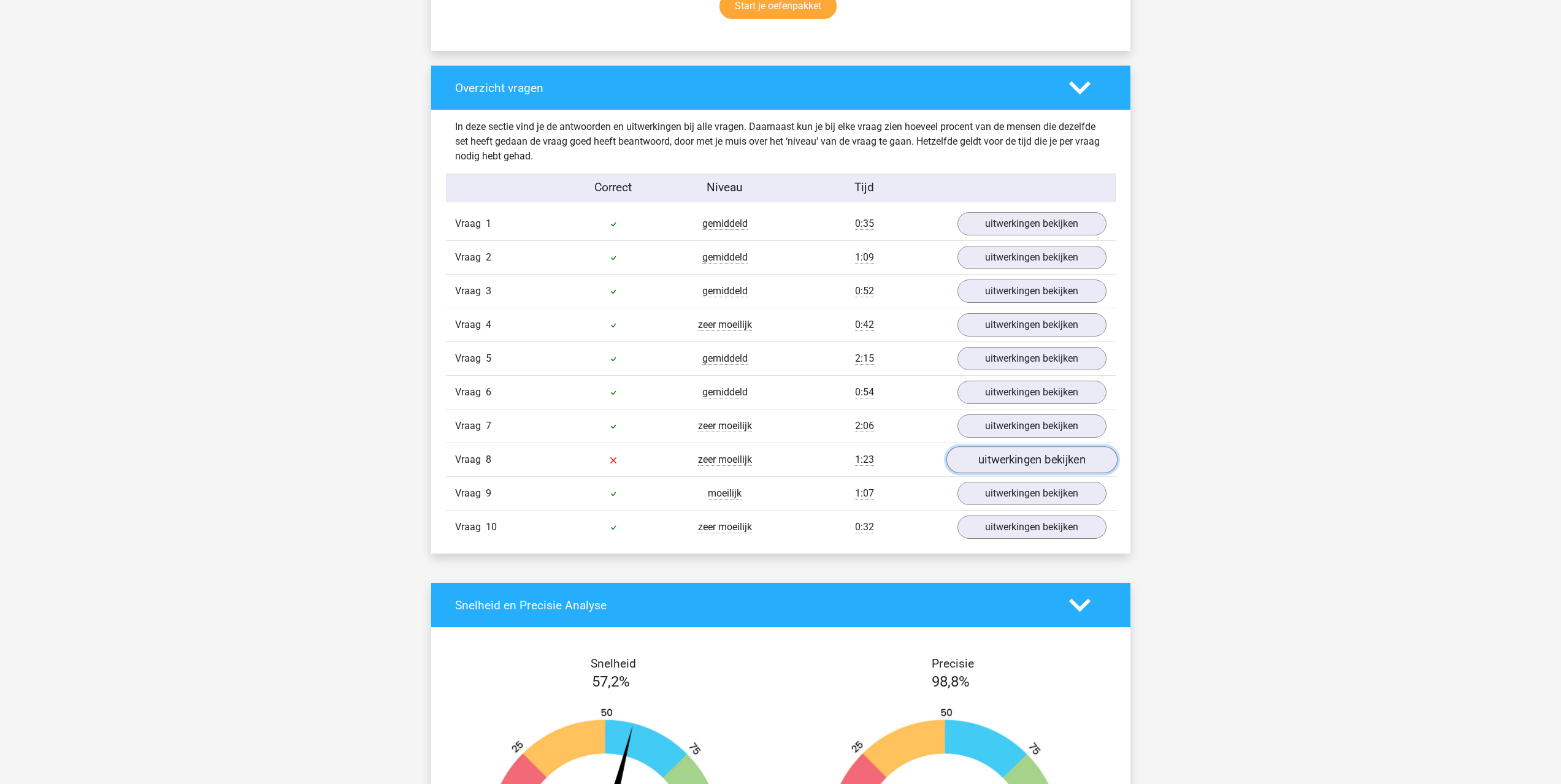
click at [1011, 461] on link "uitwerkingen bekijken" at bounding box center [1031, 460] width 171 height 27
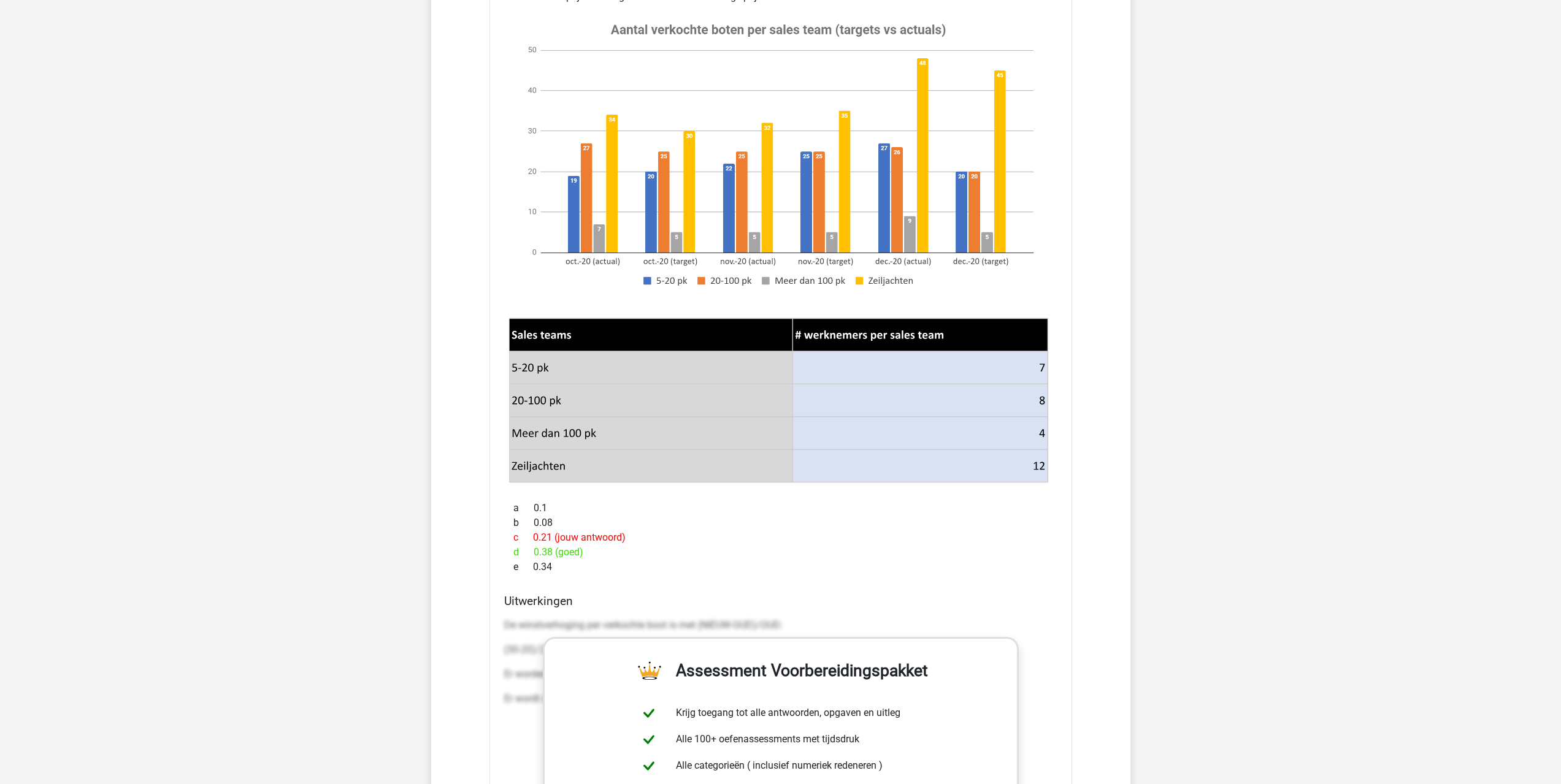
scroll to position [1288, 0]
